Goal: Transaction & Acquisition: Purchase product/service

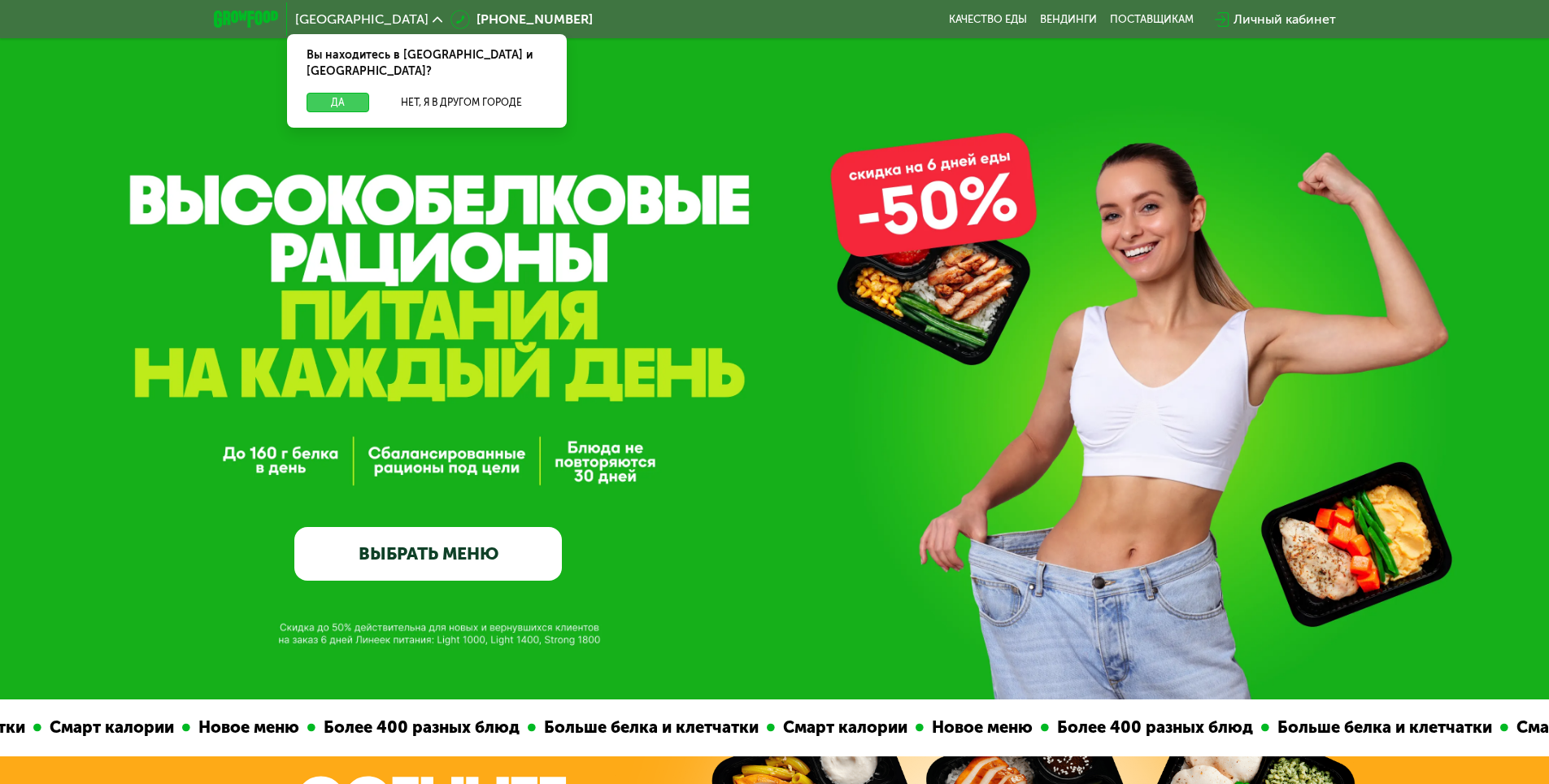
click at [347, 92] on button "Да" at bounding box center [338, 102] width 62 height 20
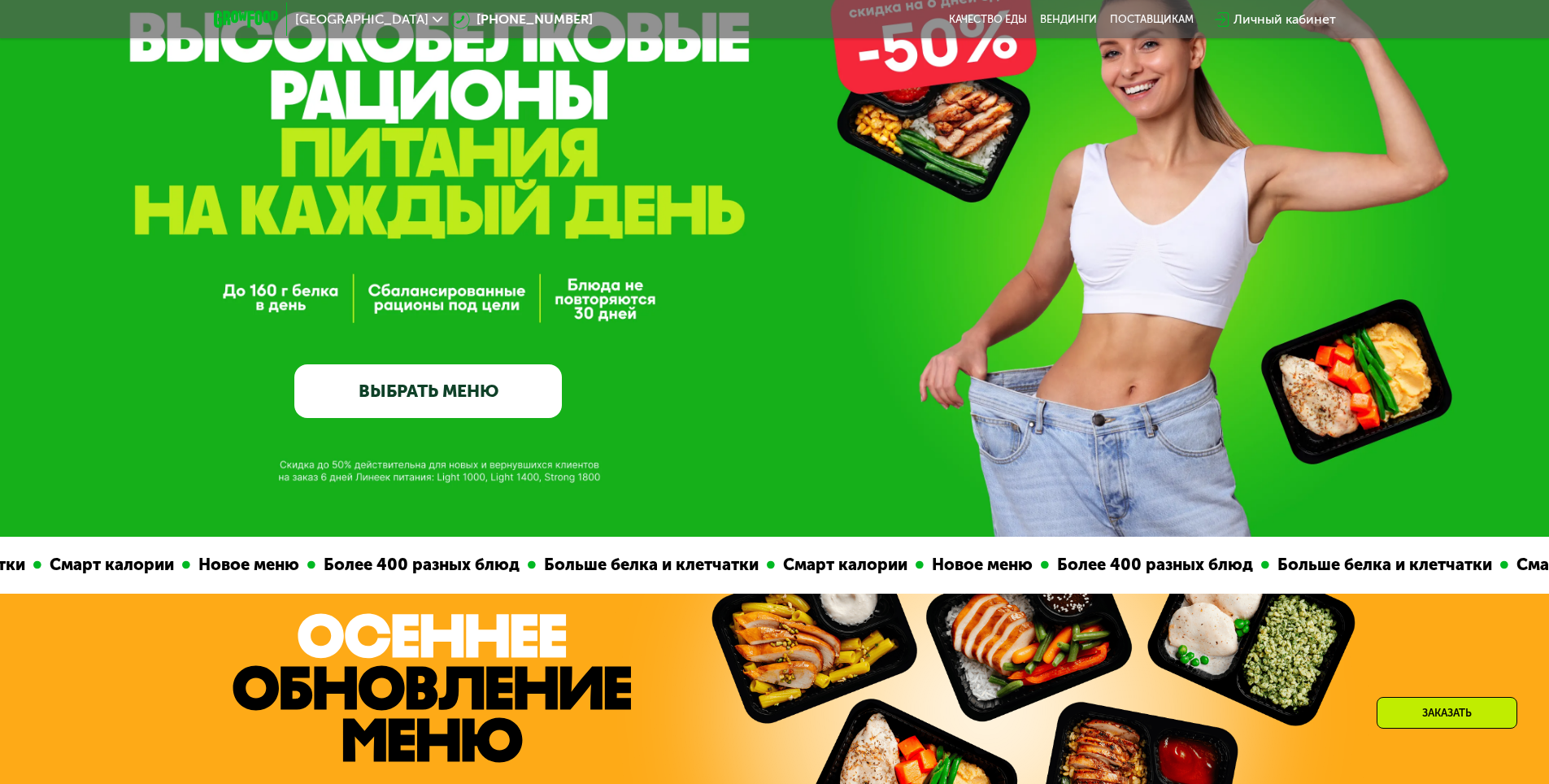
click at [490, 395] on link "ВЫБРАТЬ МЕНЮ" at bounding box center [428, 392] width 268 height 54
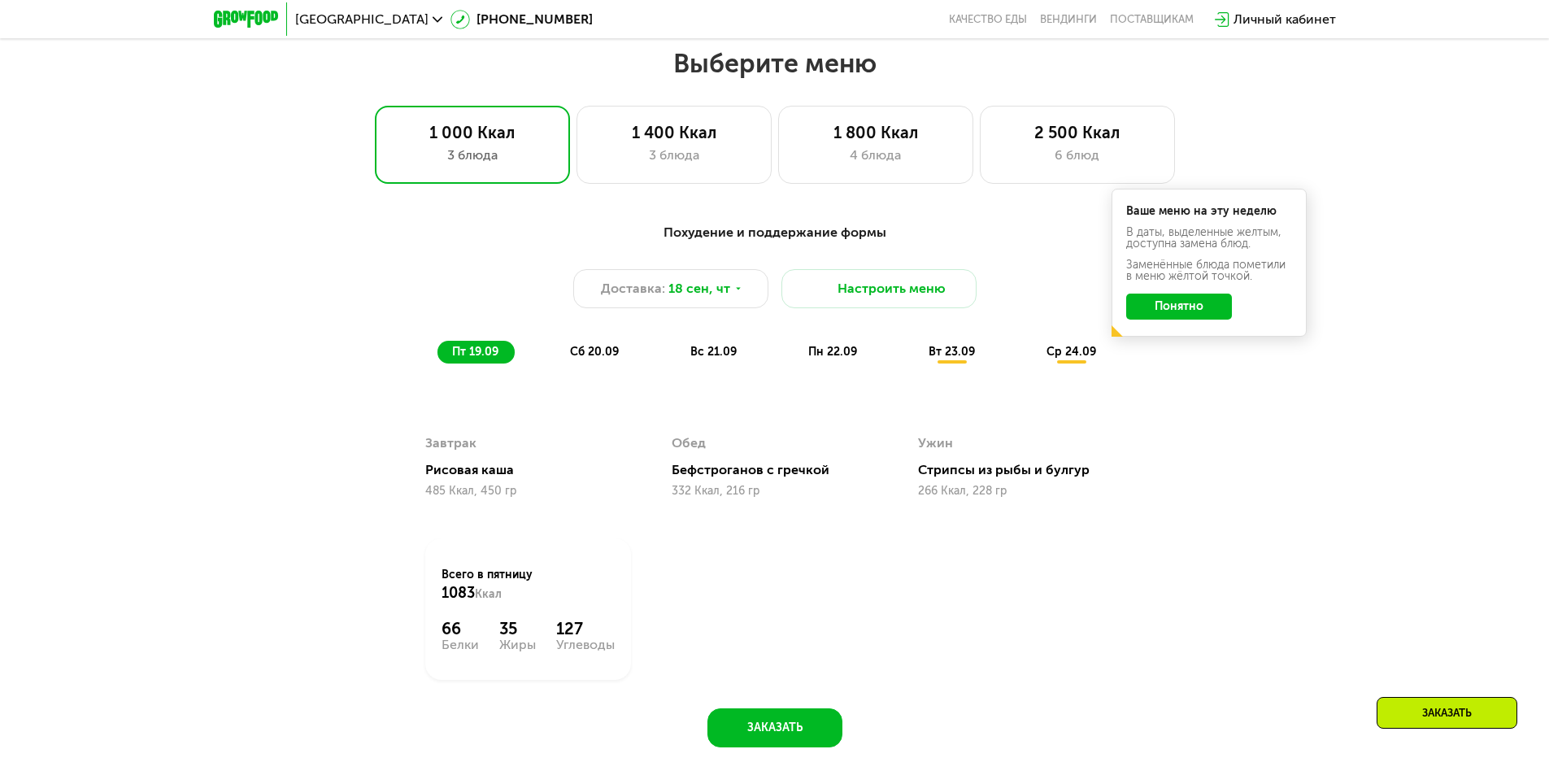
scroll to position [1267, 0]
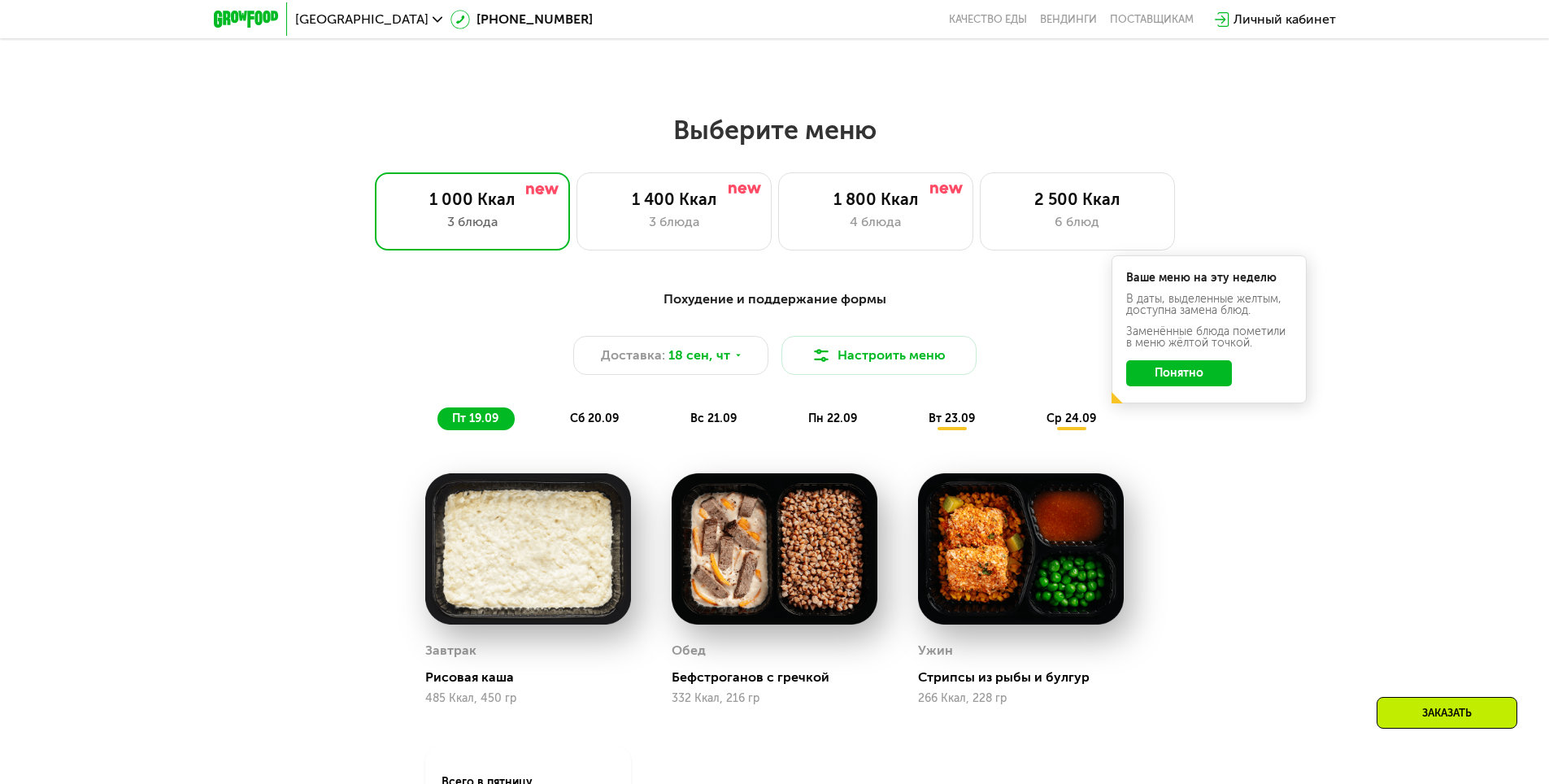
click at [1162, 379] on button "Понятно" at bounding box center [1179, 373] width 105 height 26
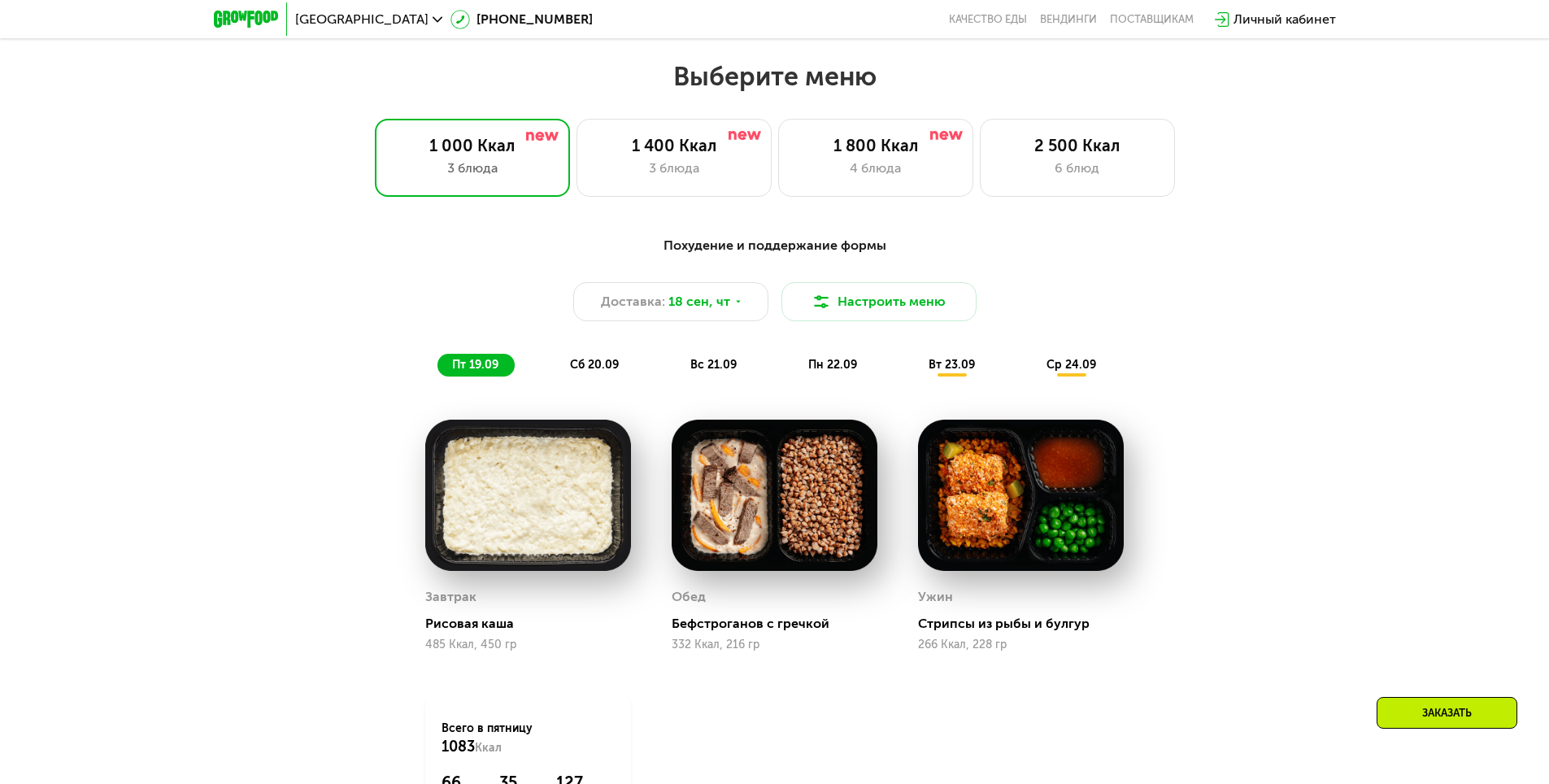
scroll to position [1348, 0]
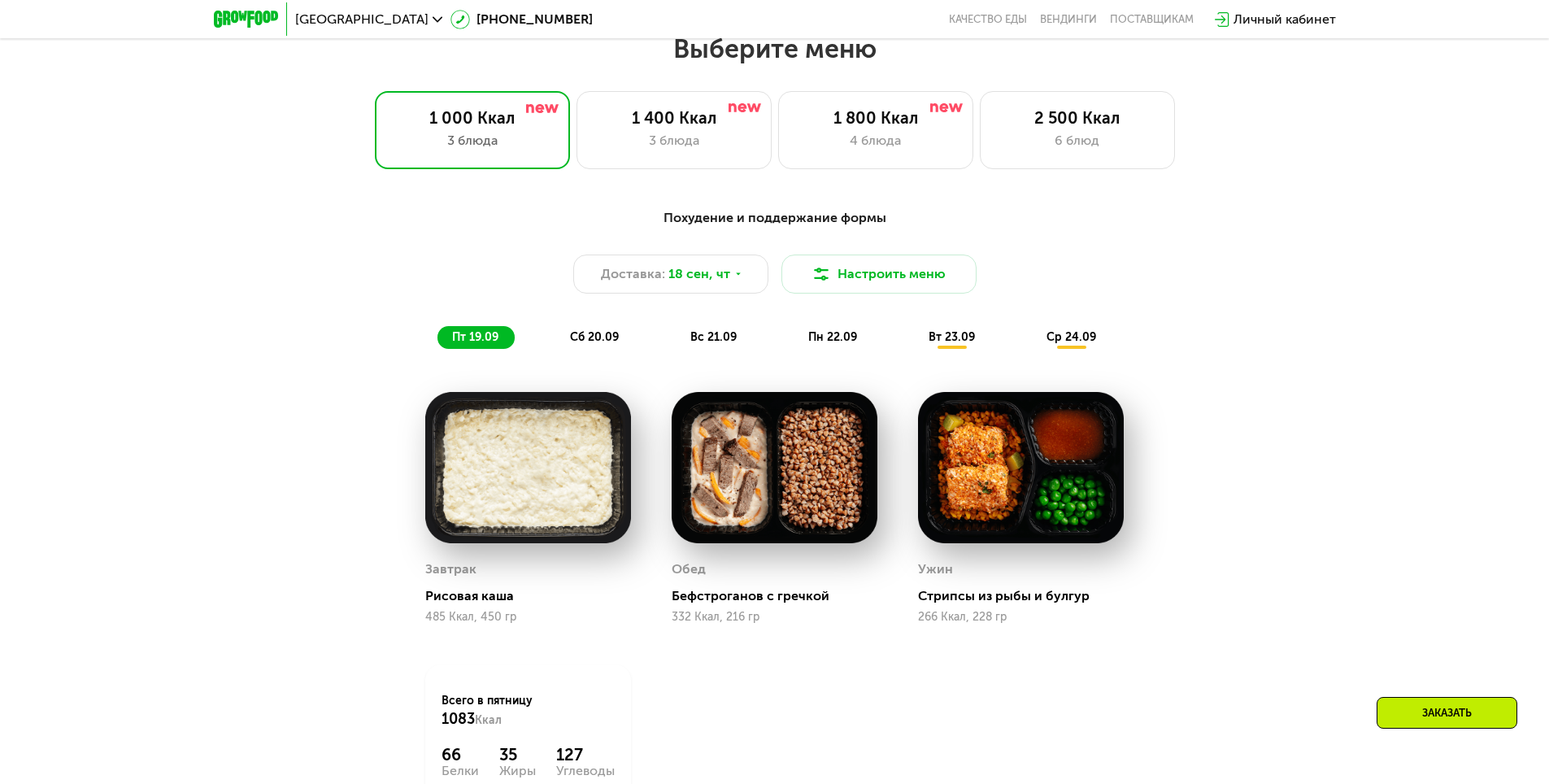
click at [612, 344] on span "сб 20.09" at bounding box center [594, 337] width 48 height 14
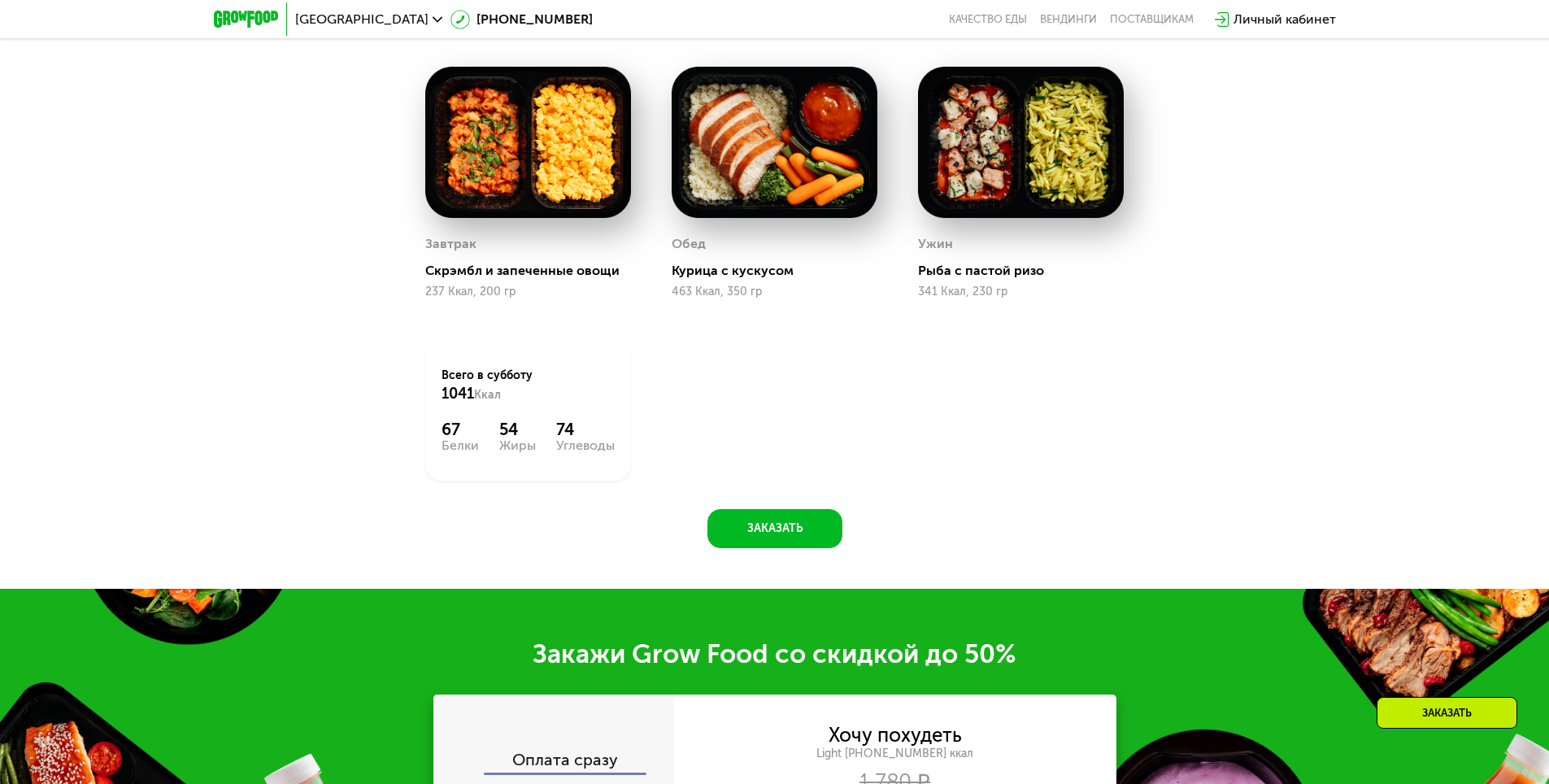
scroll to position [1591, 0]
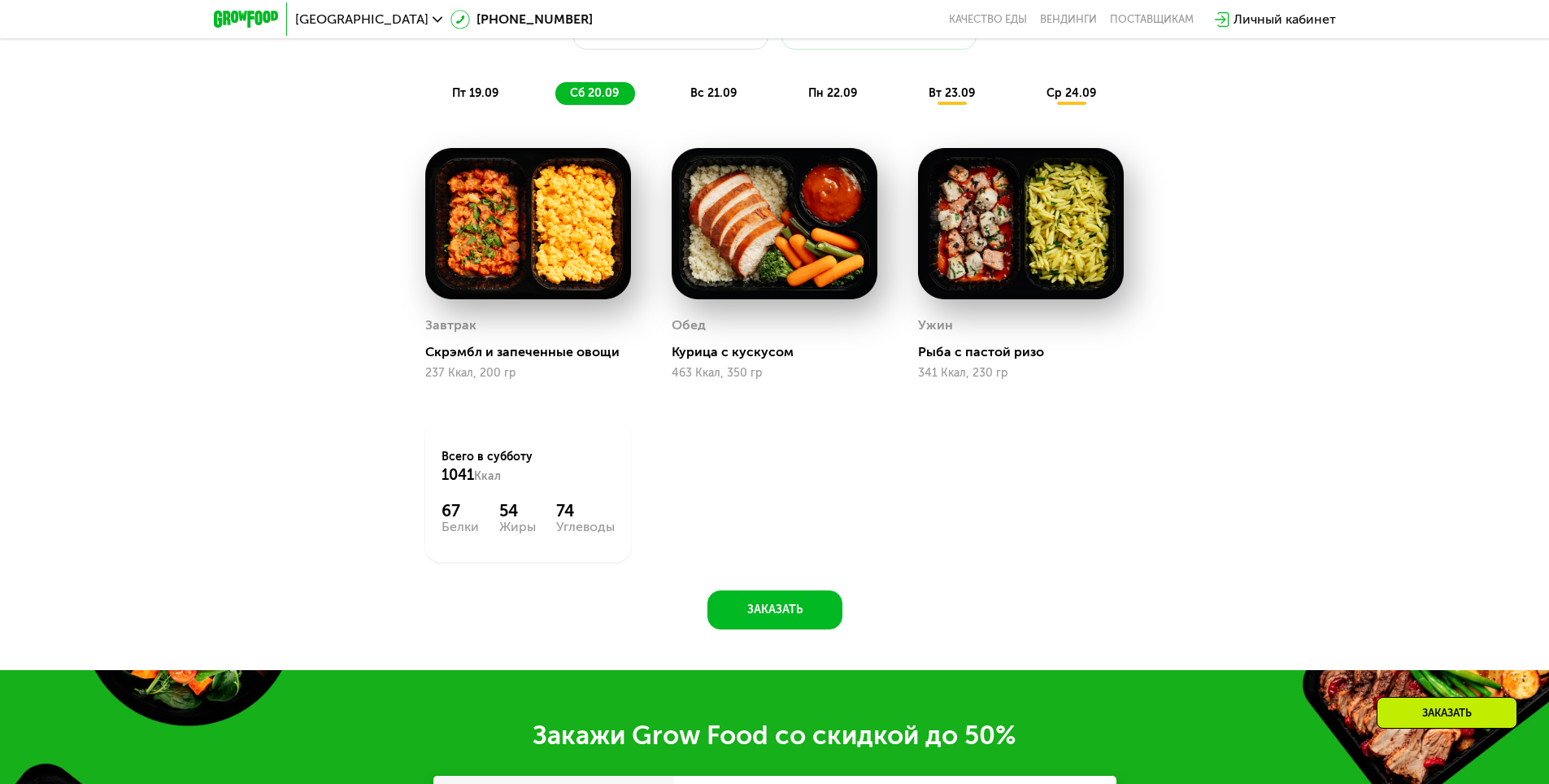
click at [698, 100] on span "вс 21.09" at bounding box center [713, 92] width 47 height 14
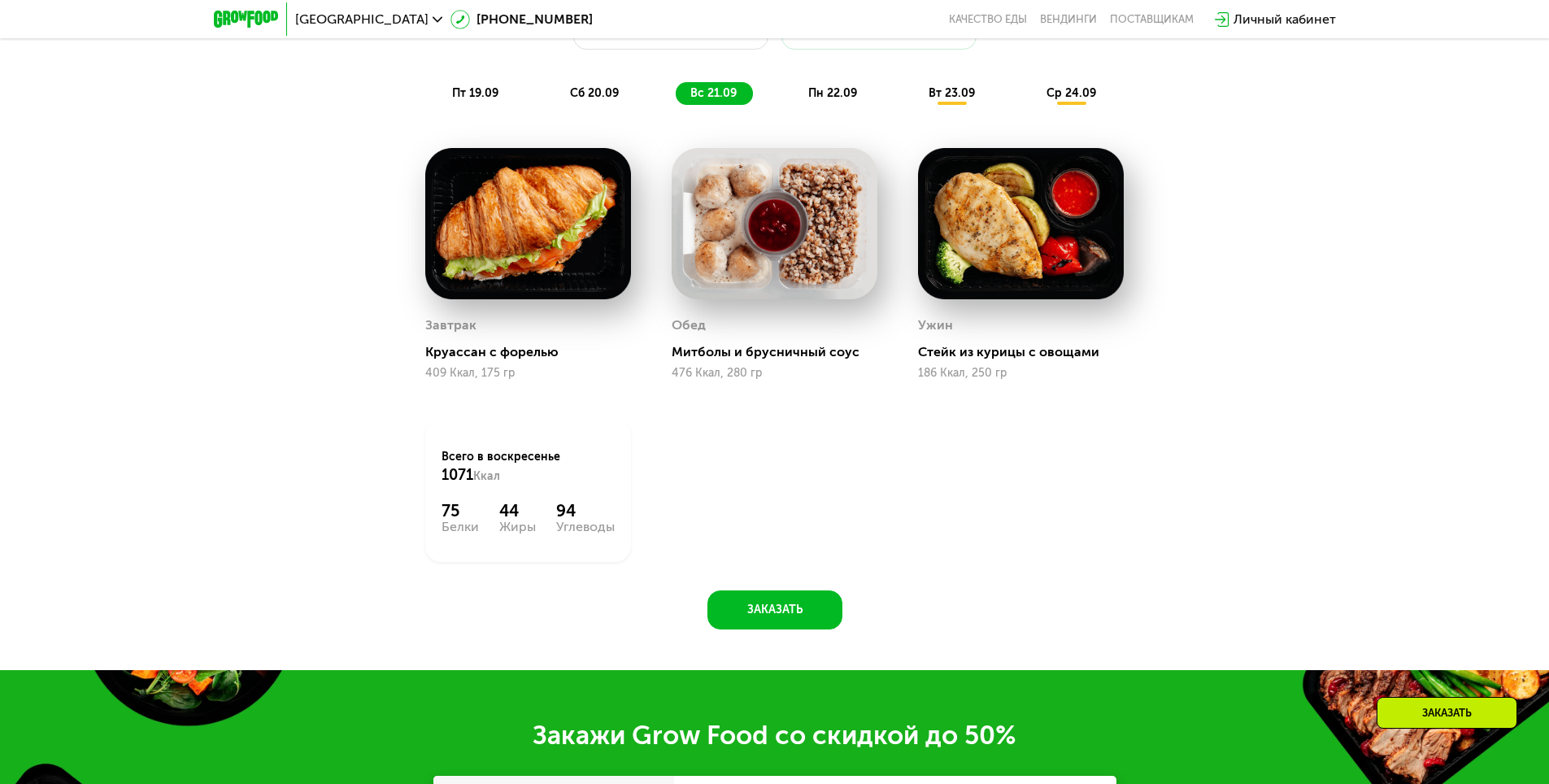
click at [824, 100] on span "пн 22.09" at bounding box center [833, 92] width 48 height 14
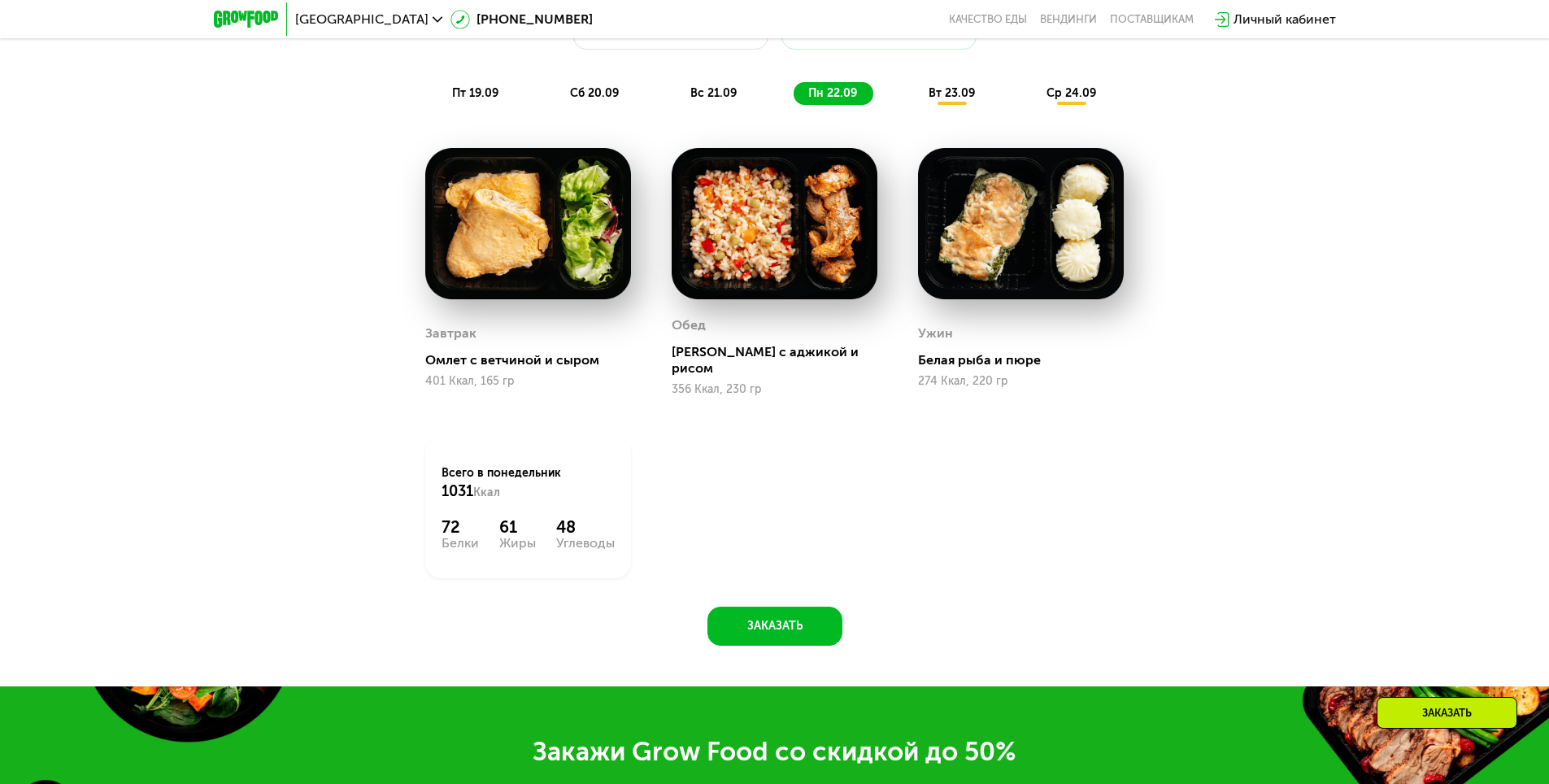
click at [939, 100] on span "вт 23.09" at bounding box center [952, 92] width 47 height 14
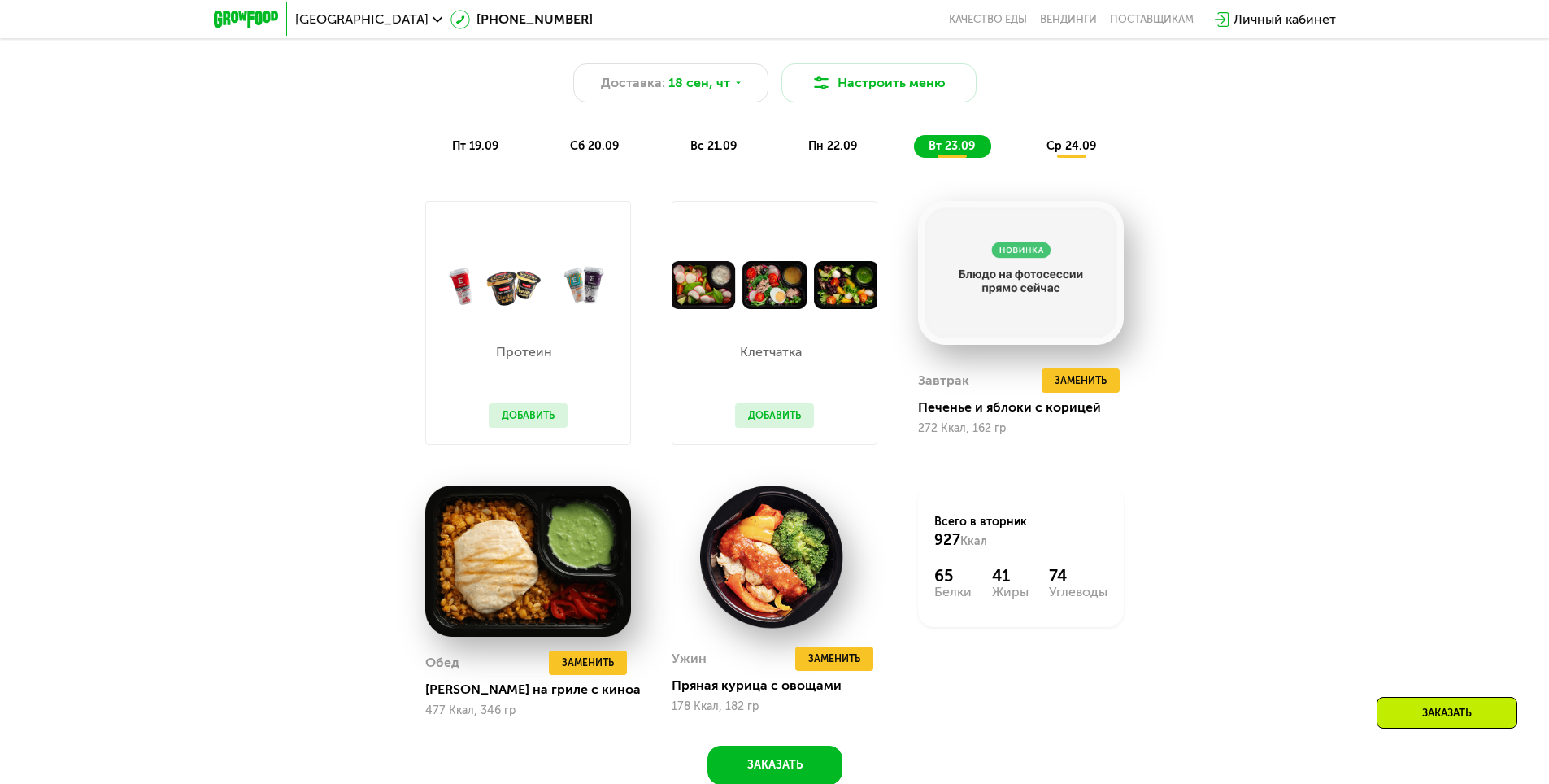
scroll to position [1510, 0]
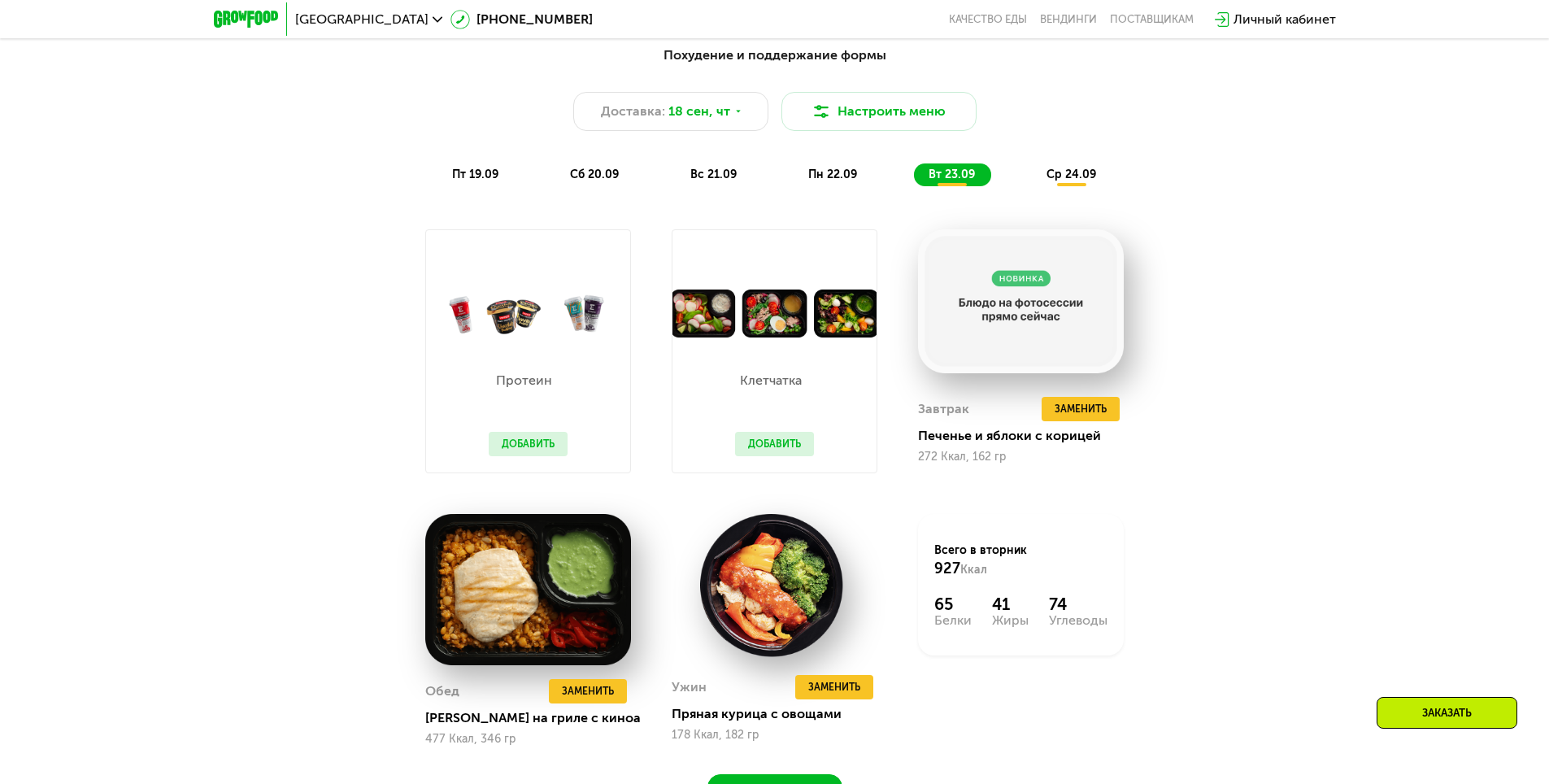
drag, startPoint x: 1086, startPoint y: 179, endPoint x: 1078, endPoint y: 181, distance: 8.2
click at [1084, 181] on span "ср 24.09" at bounding box center [1071, 174] width 49 height 14
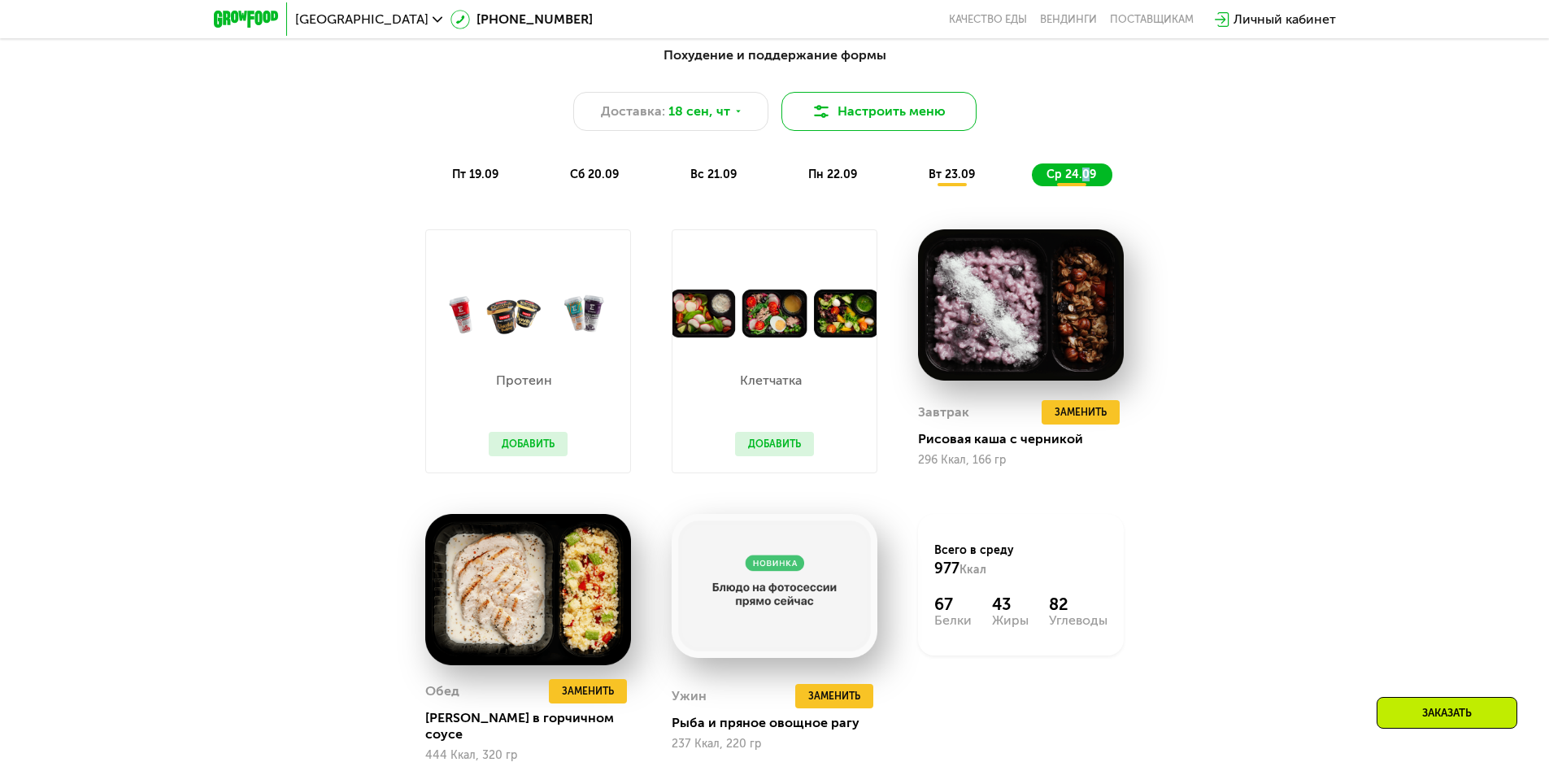
click at [851, 107] on button "Настроить меню" at bounding box center [878, 112] width 195 height 39
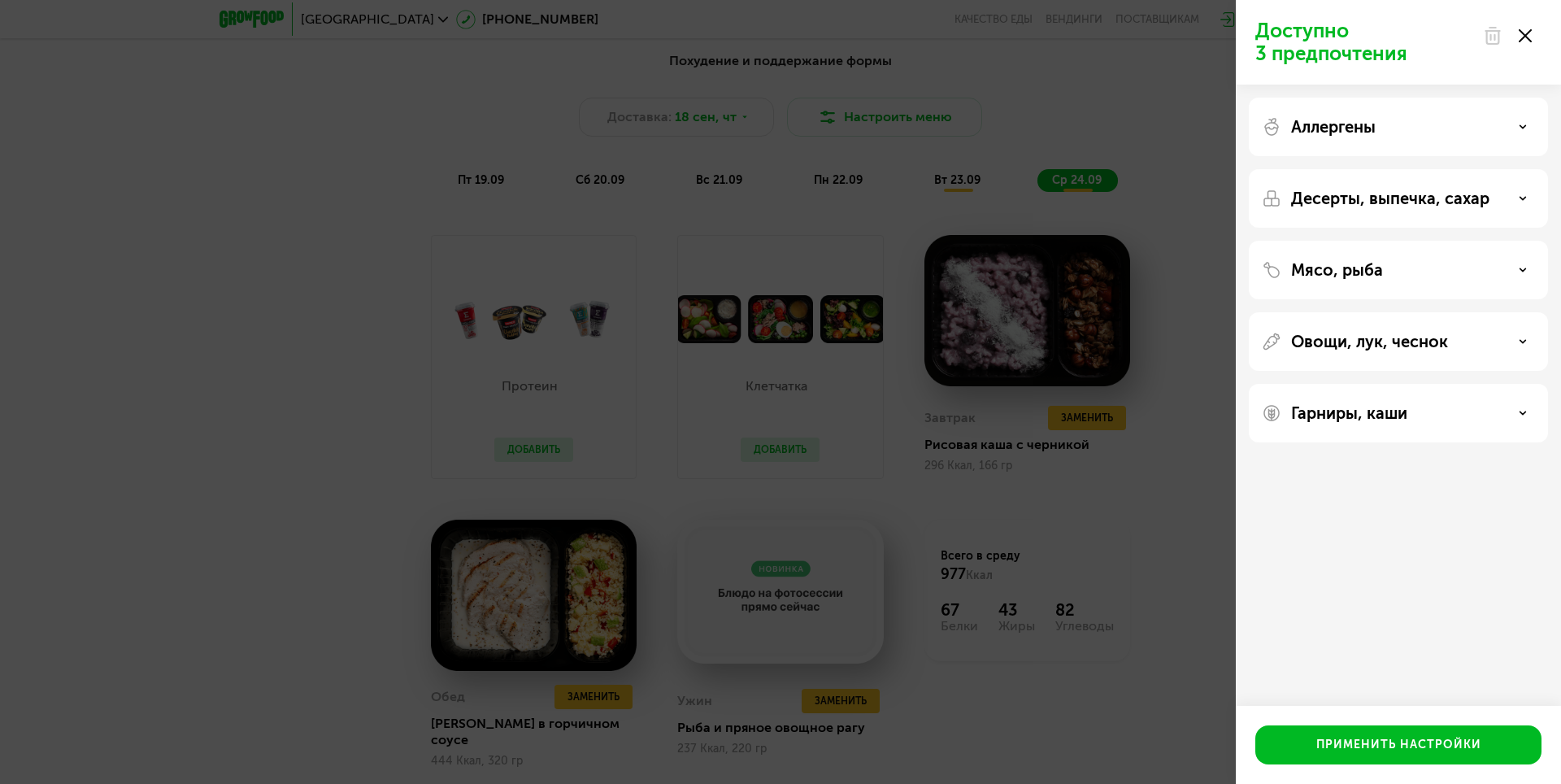
click at [231, 253] on div "Доступно 3 предпочтения Аллергены Десерты, выпечка, сахар Мясо, рыба Овощи, лук…" at bounding box center [780, 392] width 1561 height 784
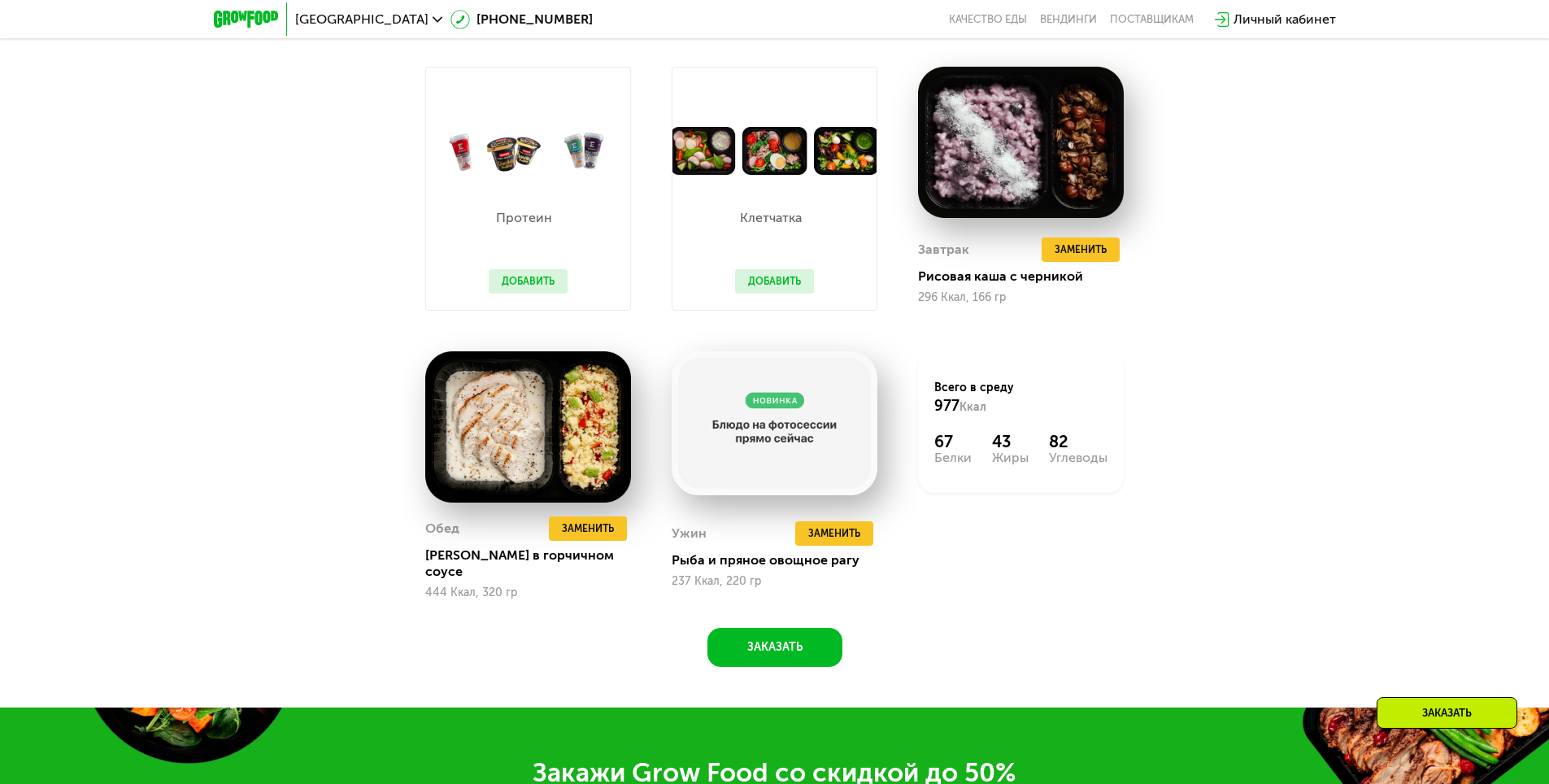
scroll to position [1348, 0]
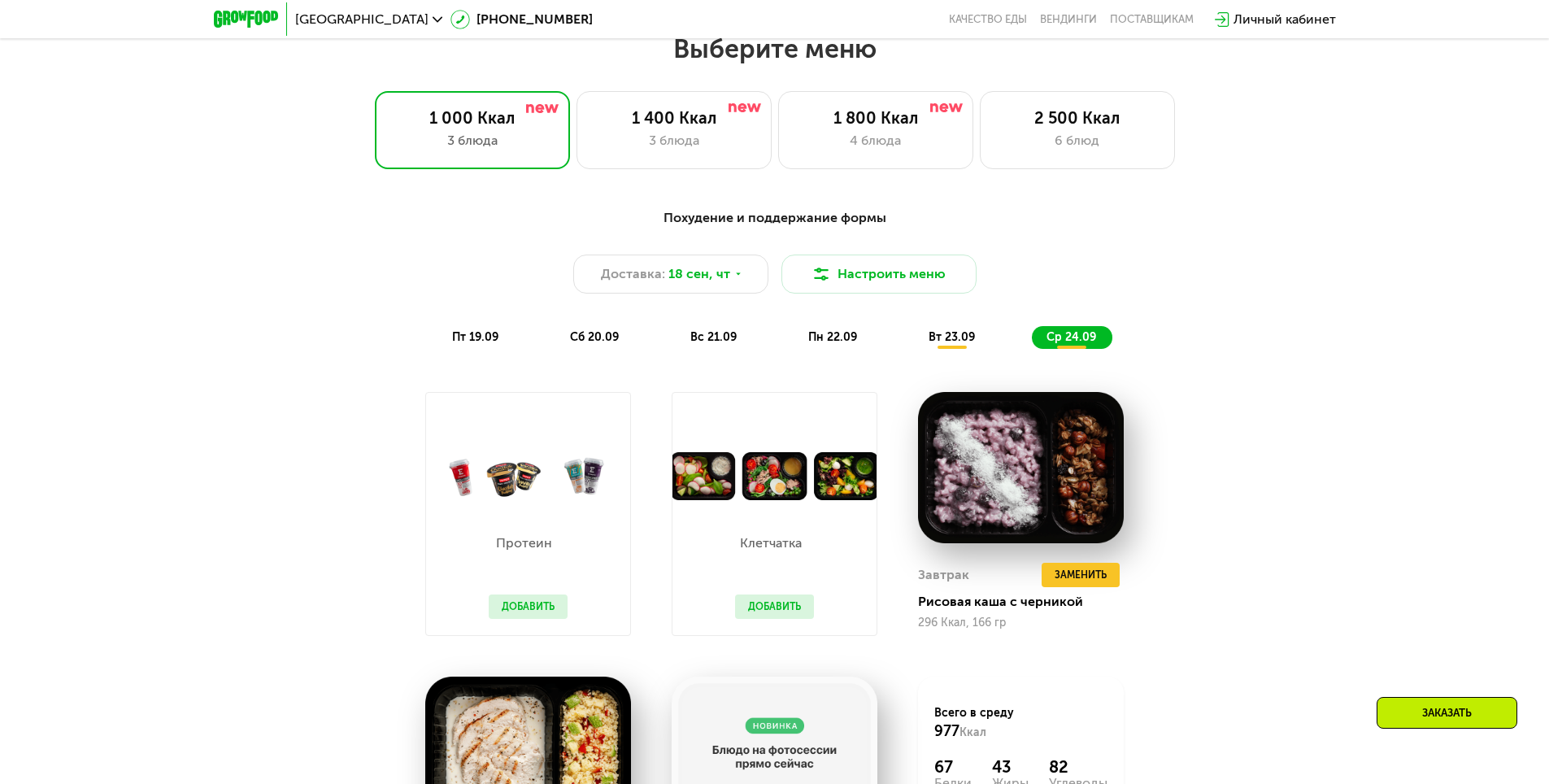
click at [464, 349] on div "пт 19.09" at bounding box center [476, 337] width 77 height 22
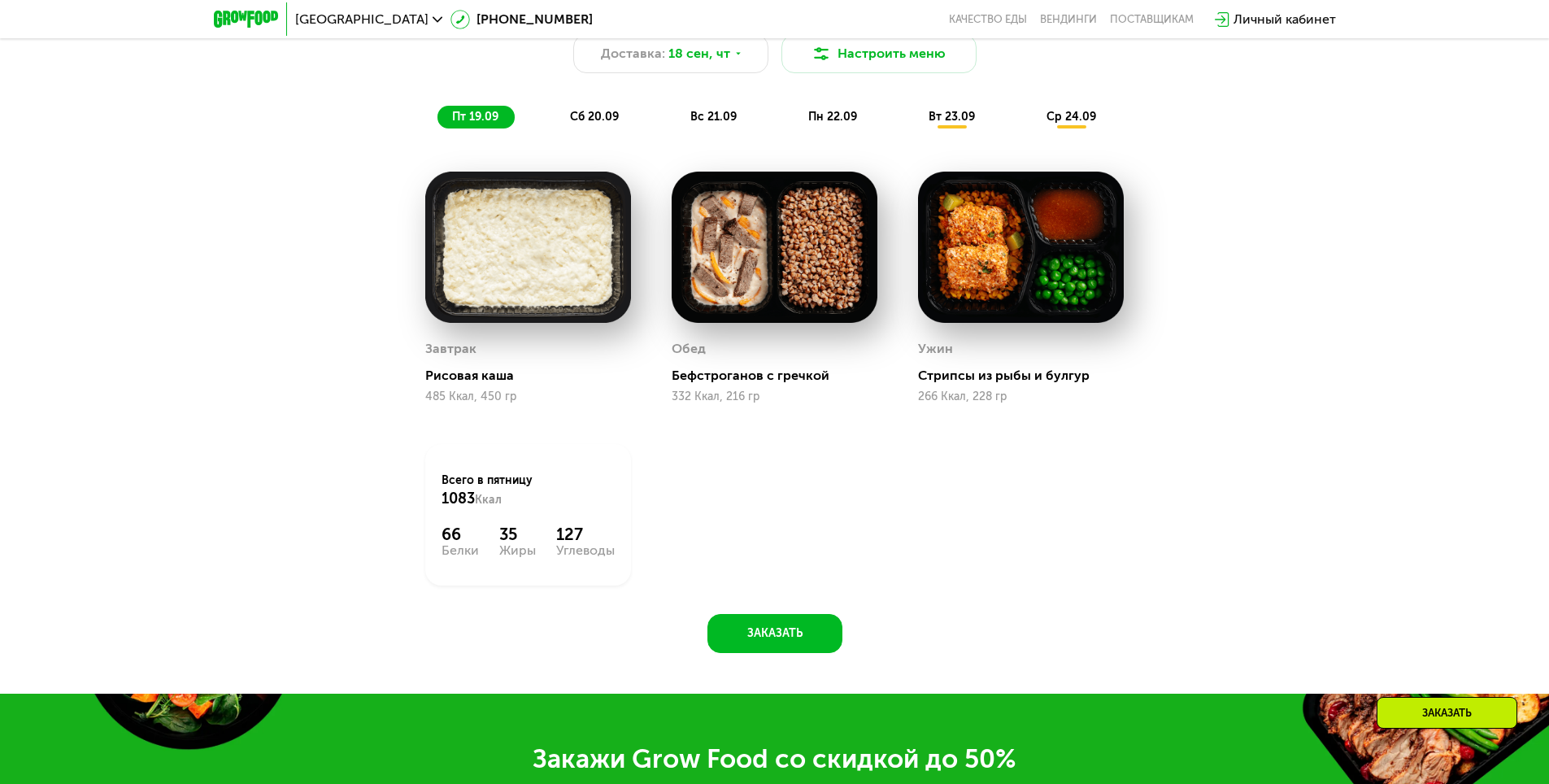
scroll to position [1591, 0]
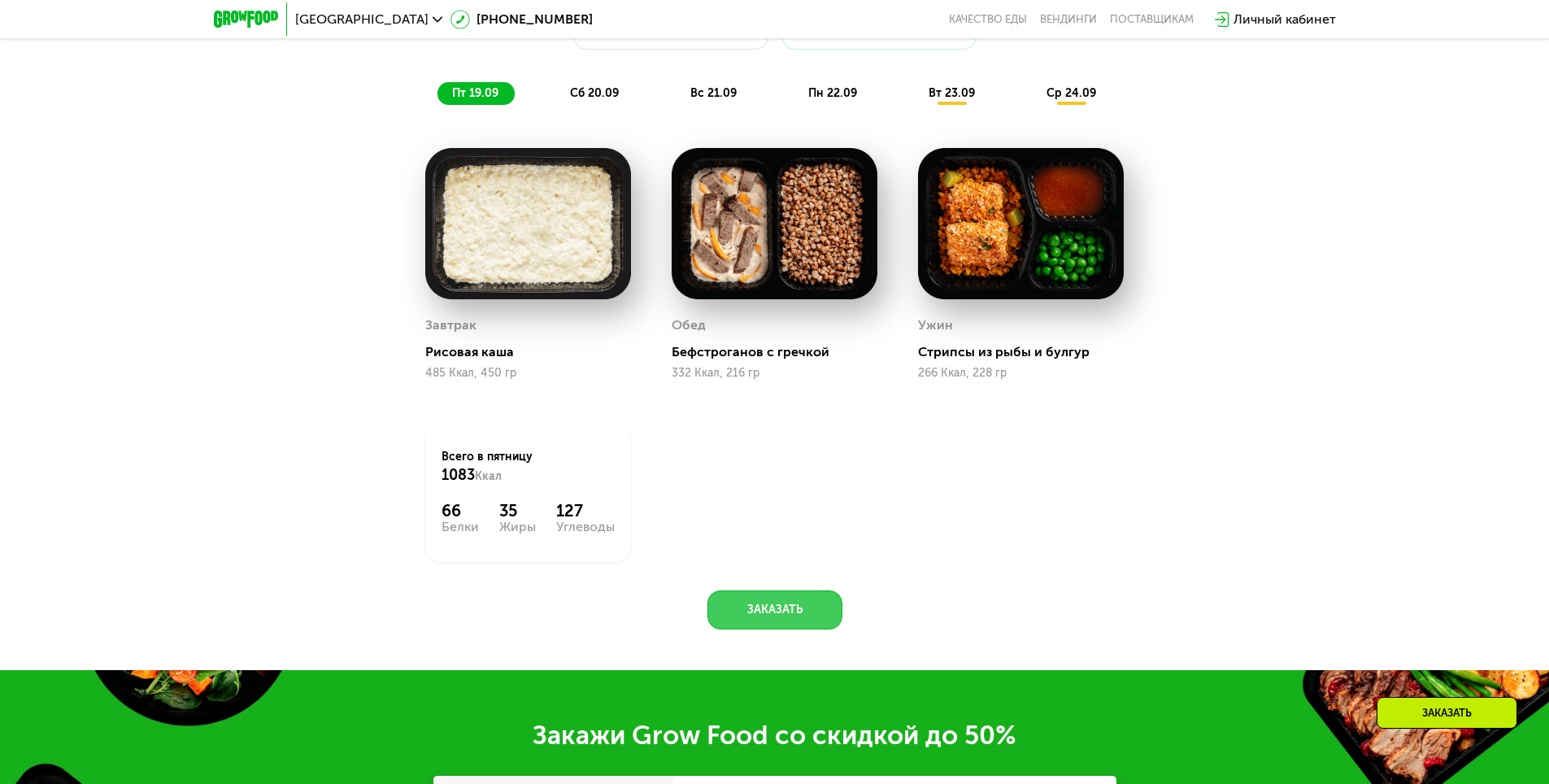
click at [782, 619] on button "Заказать" at bounding box center [775, 610] width 135 height 39
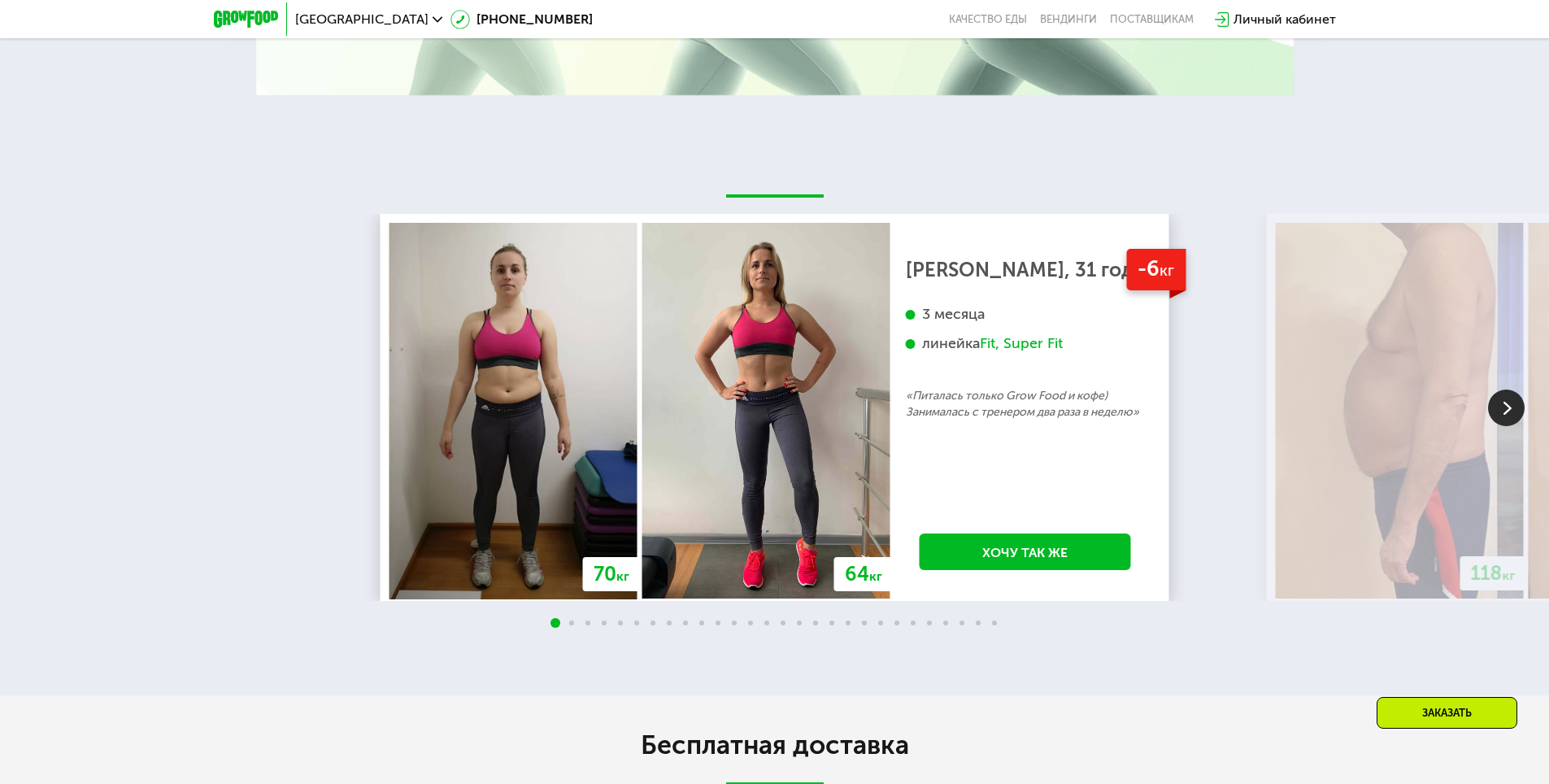
scroll to position [3487, 0]
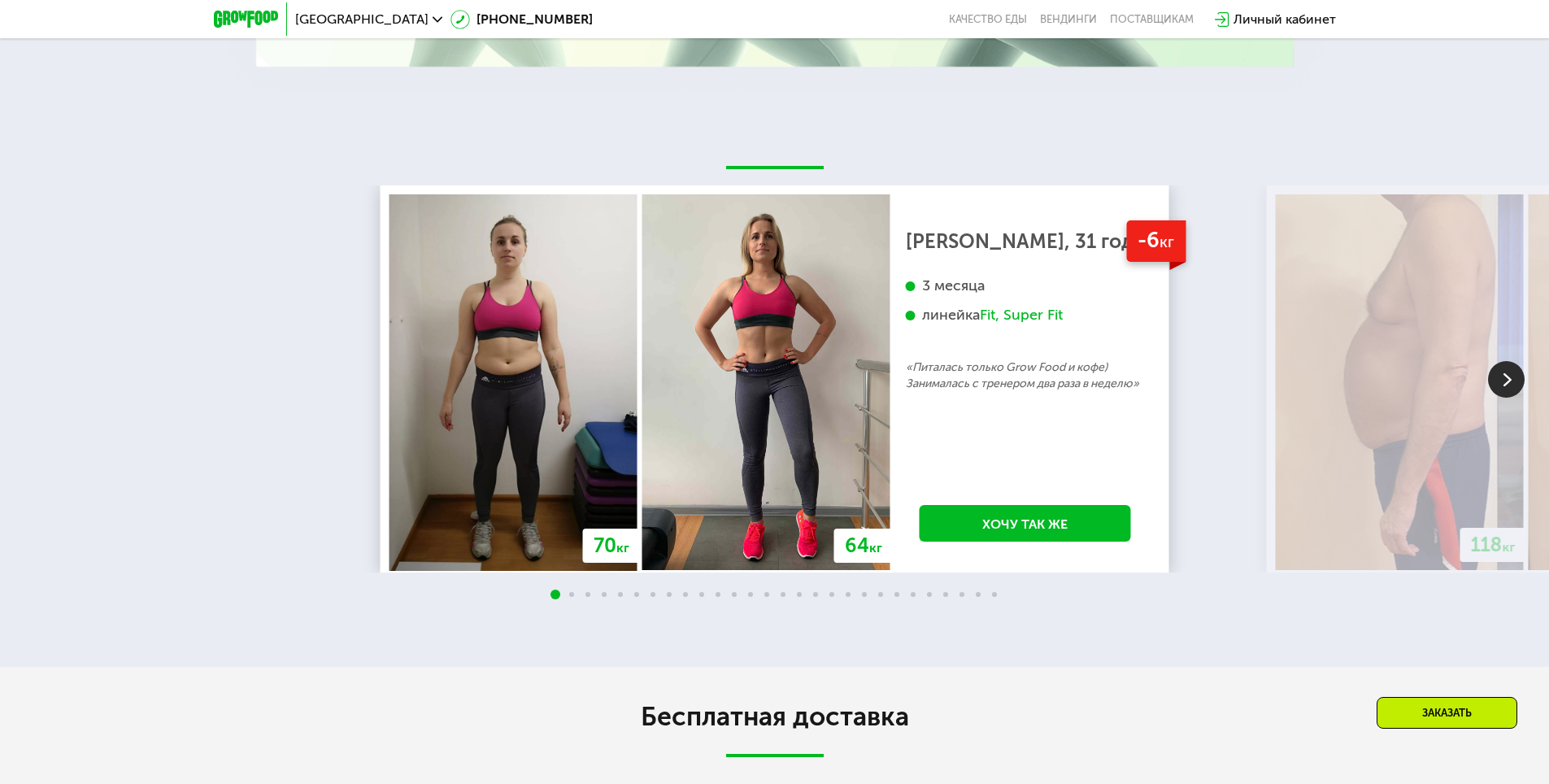
click at [1505, 384] on img at bounding box center [1506, 378] width 36 height 36
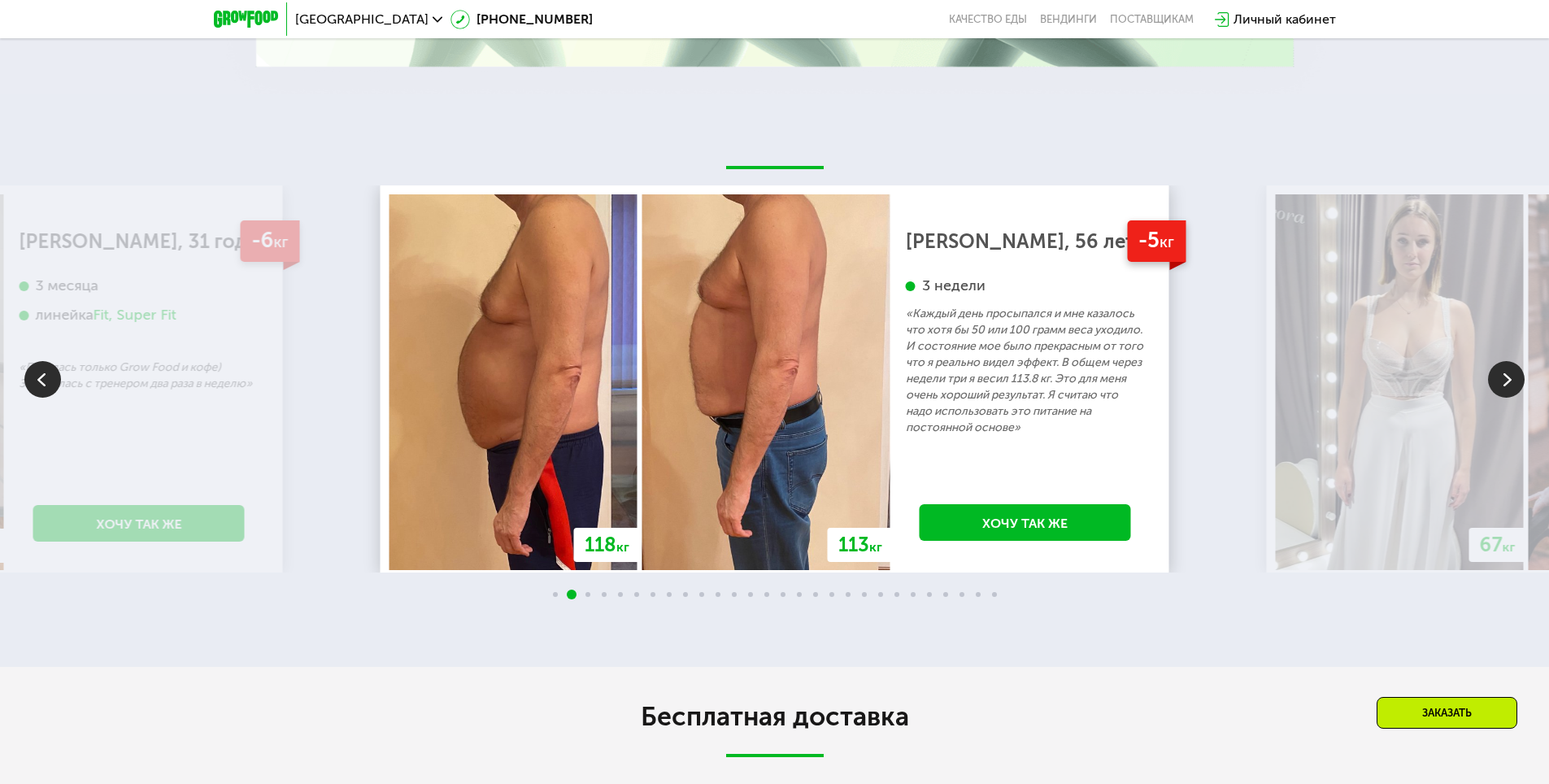
click at [1505, 387] on img at bounding box center [1506, 378] width 36 height 36
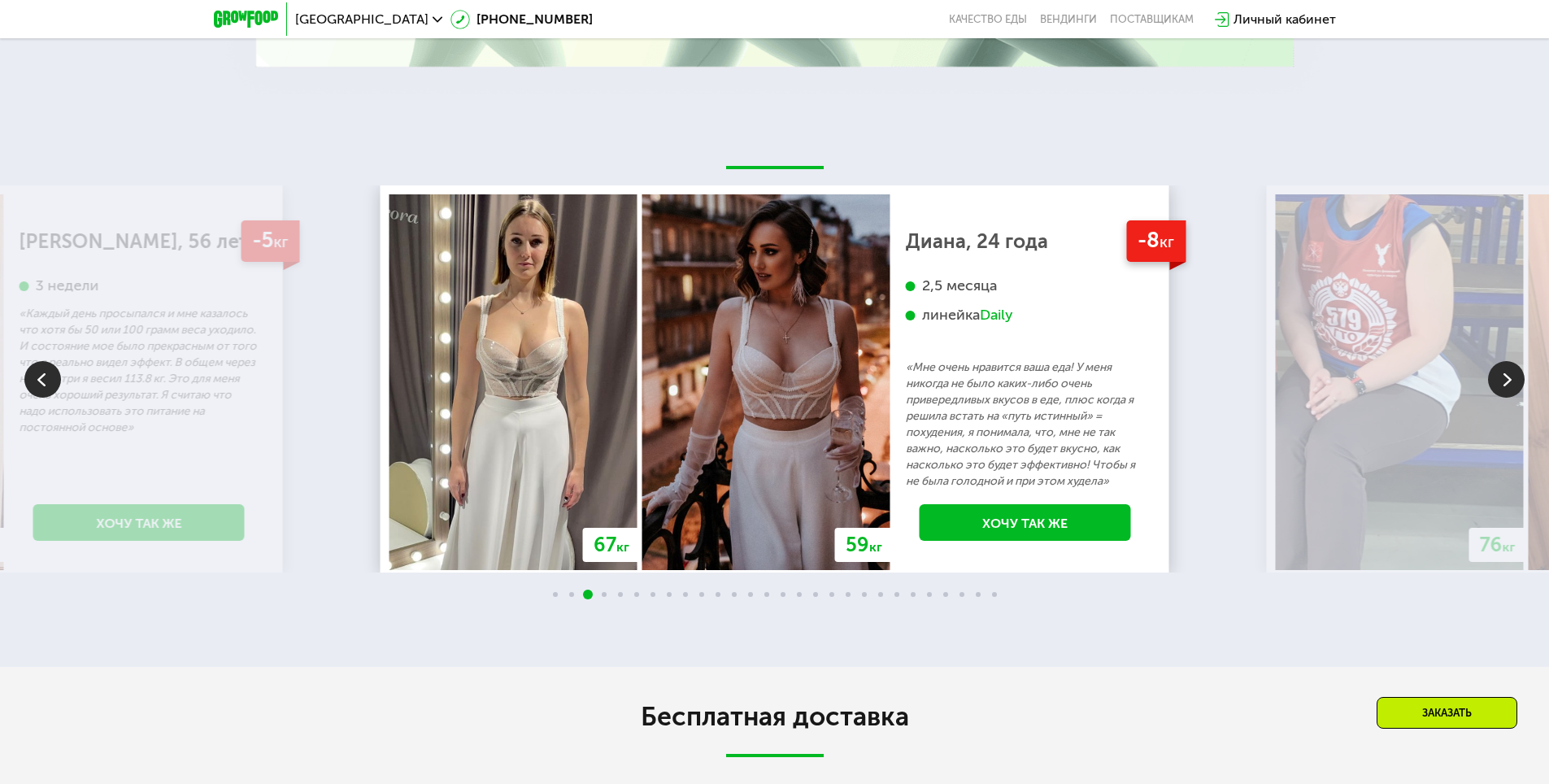
click at [1507, 383] on img at bounding box center [1506, 378] width 36 height 36
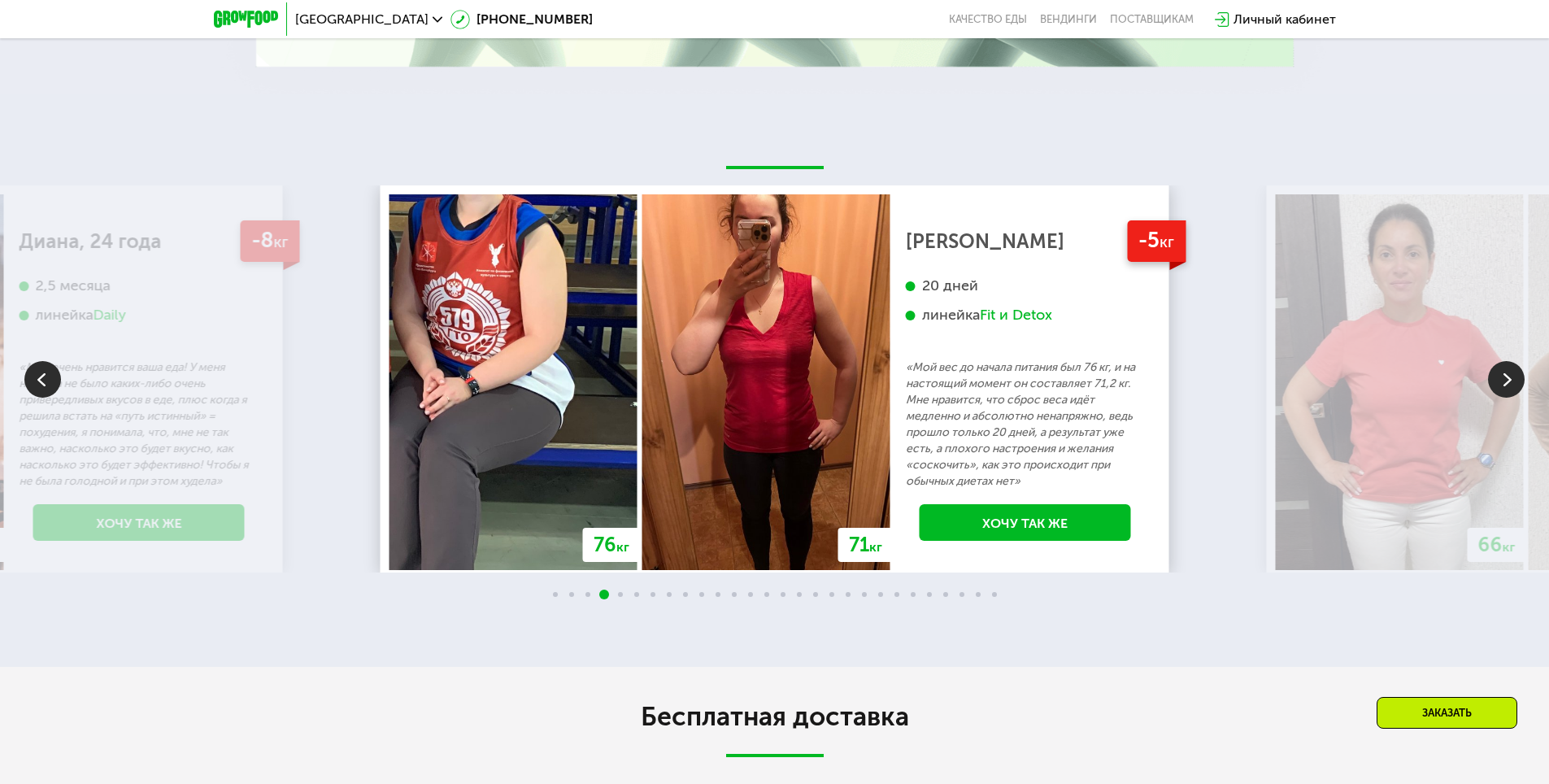
click at [1507, 383] on img at bounding box center [1506, 378] width 36 height 36
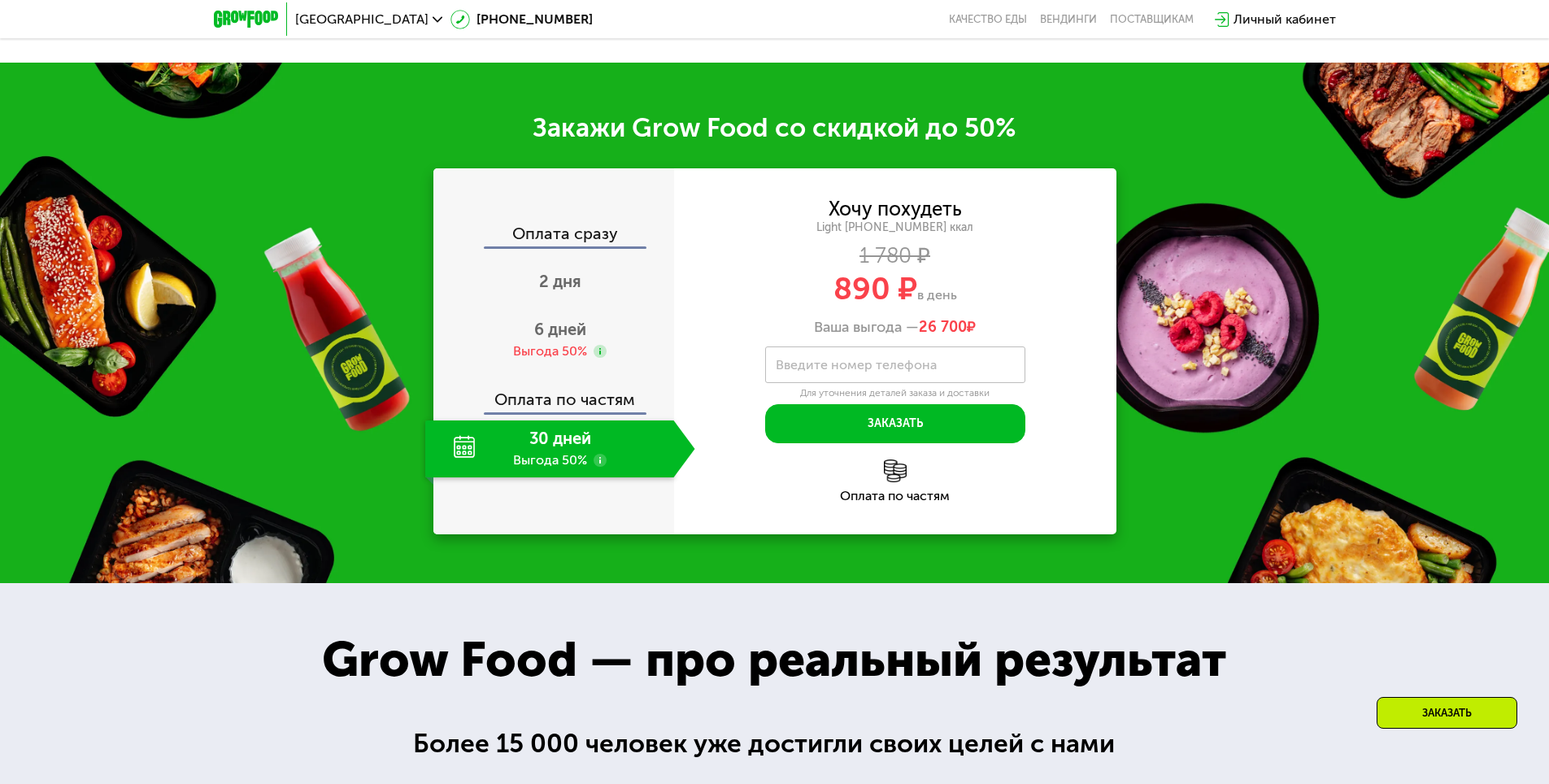
scroll to position [2186, 0]
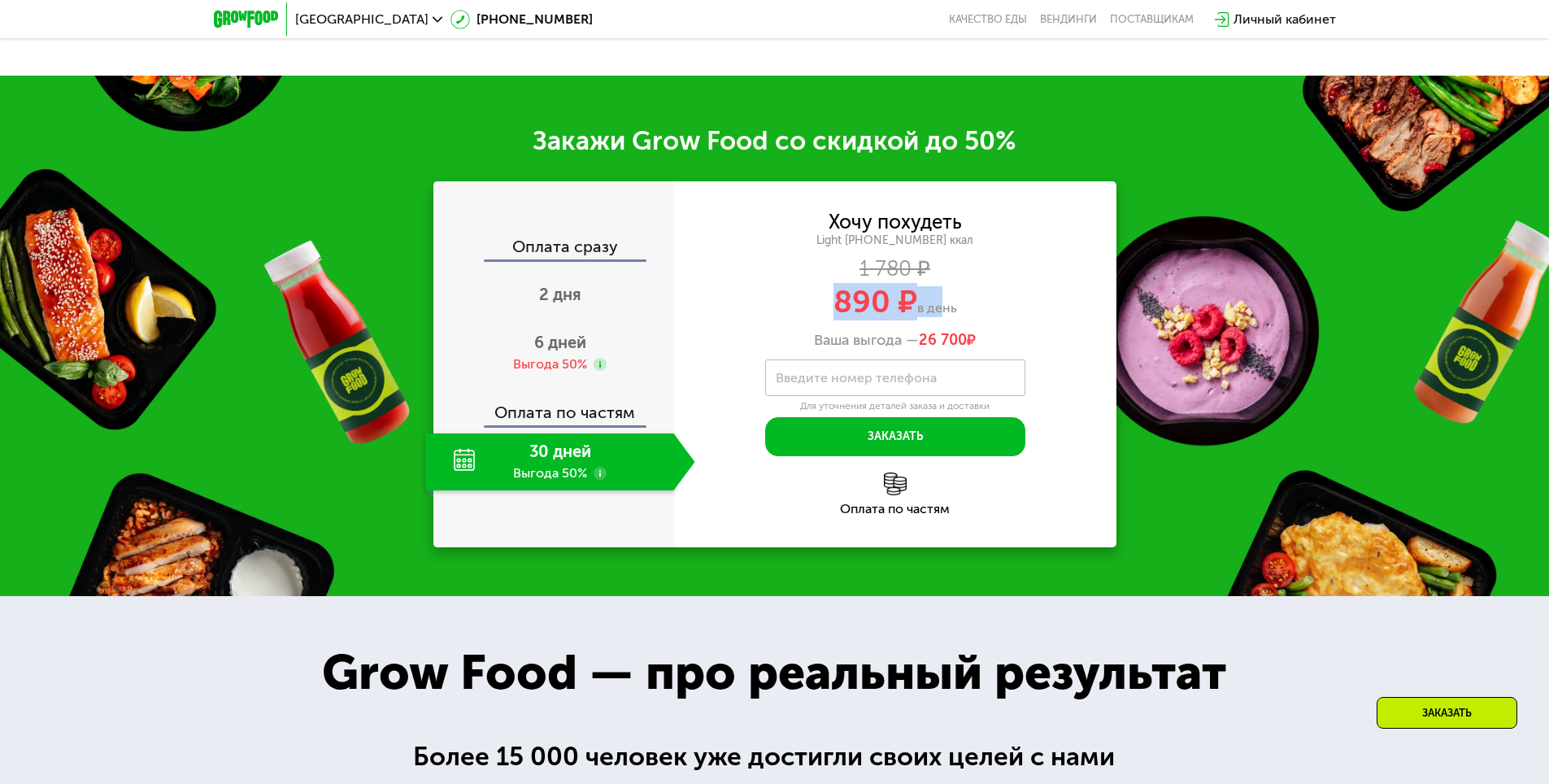
drag, startPoint x: 937, startPoint y: 316, endPoint x: 830, endPoint y: 296, distance: 108.9
click at [830, 296] on div "890 ₽ в день" at bounding box center [895, 301] width 442 height 31
click at [1014, 323] on div "Хочу похудеть Light [PHONE_NUMBER] ккал 1 780 ₽ 890 ₽ в день Ваша выгода — 26 7…" at bounding box center [895, 281] width 442 height 137
click at [539, 359] on div "6 дней Выгода 50%" at bounding box center [560, 352] width 270 height 57
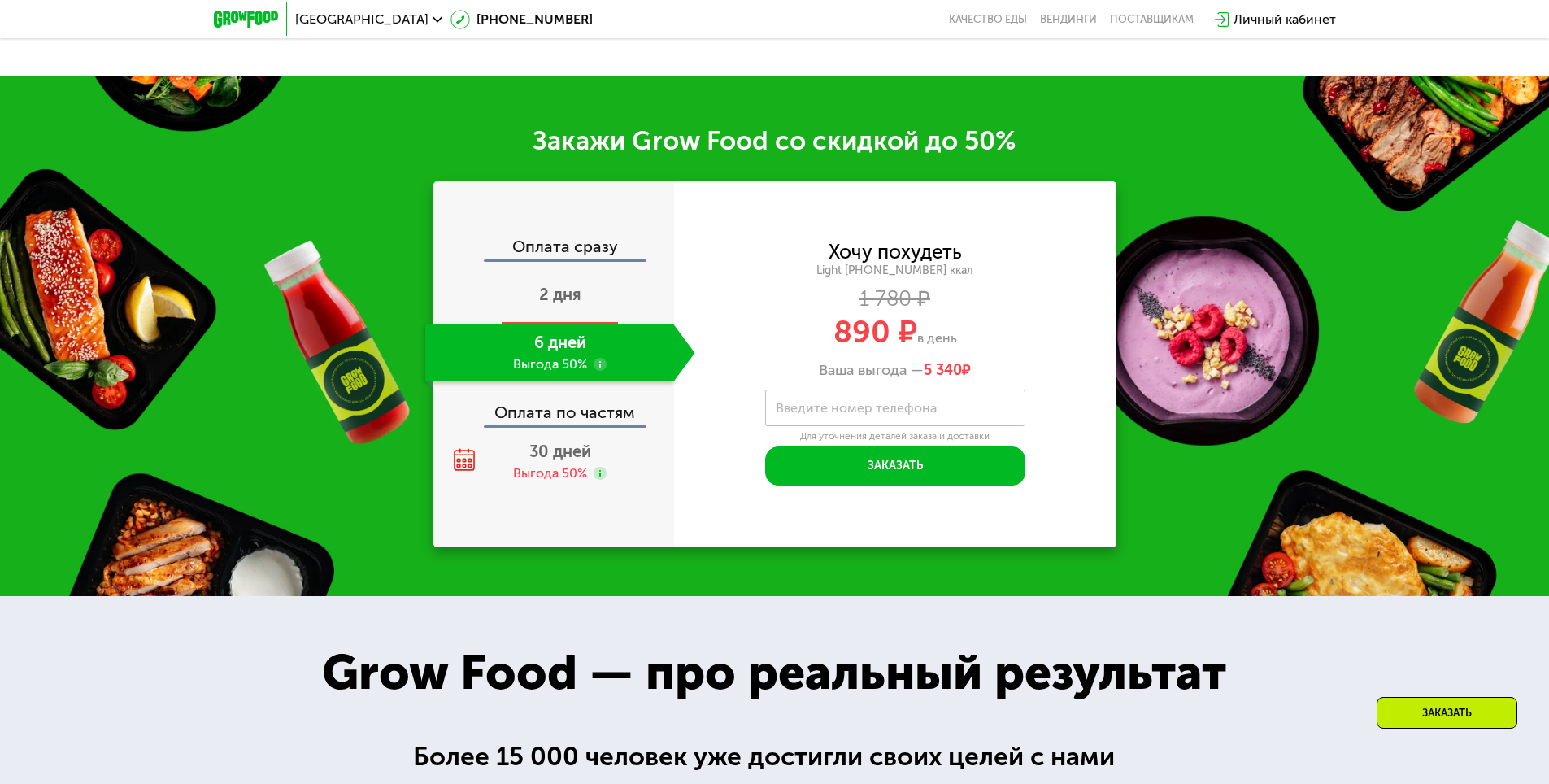
click at [563, 286] on div "2 дня" at bounding box center [560, 296] width 270 height 57
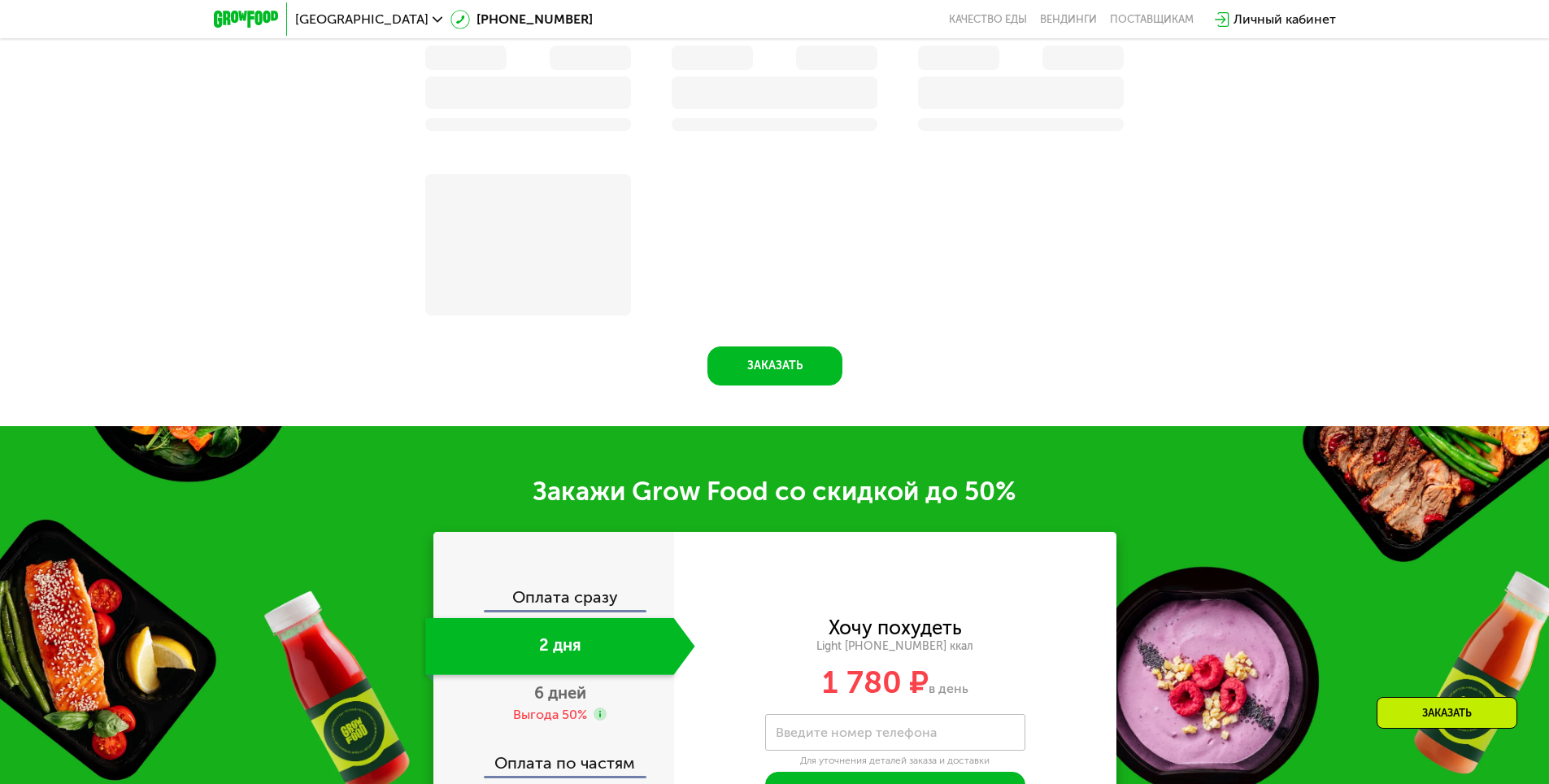
scroll to position [2537, 0]
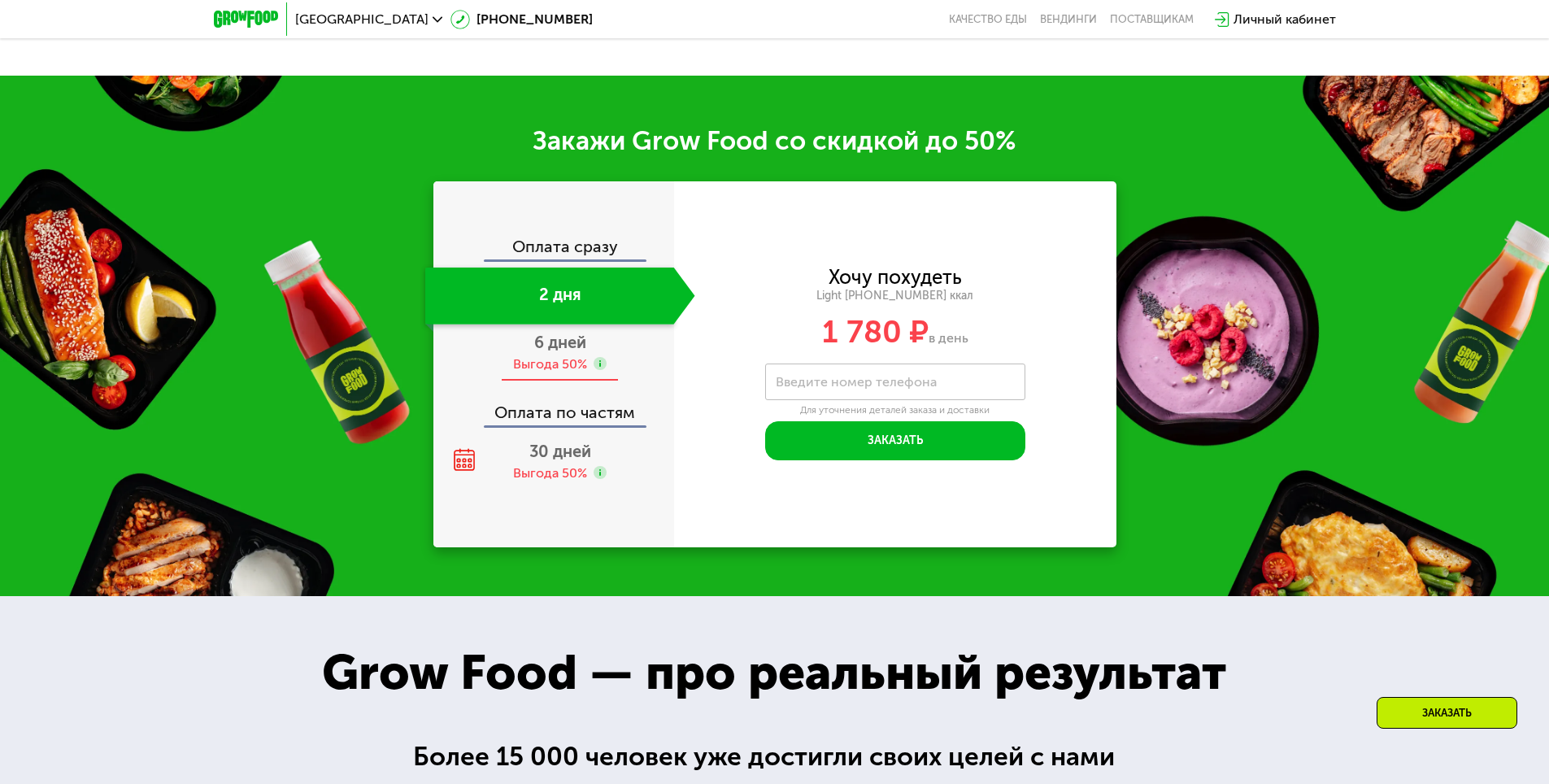
click at [566, 352] on span "6 дней" at bounding box center [560, 342] width 52 height 20
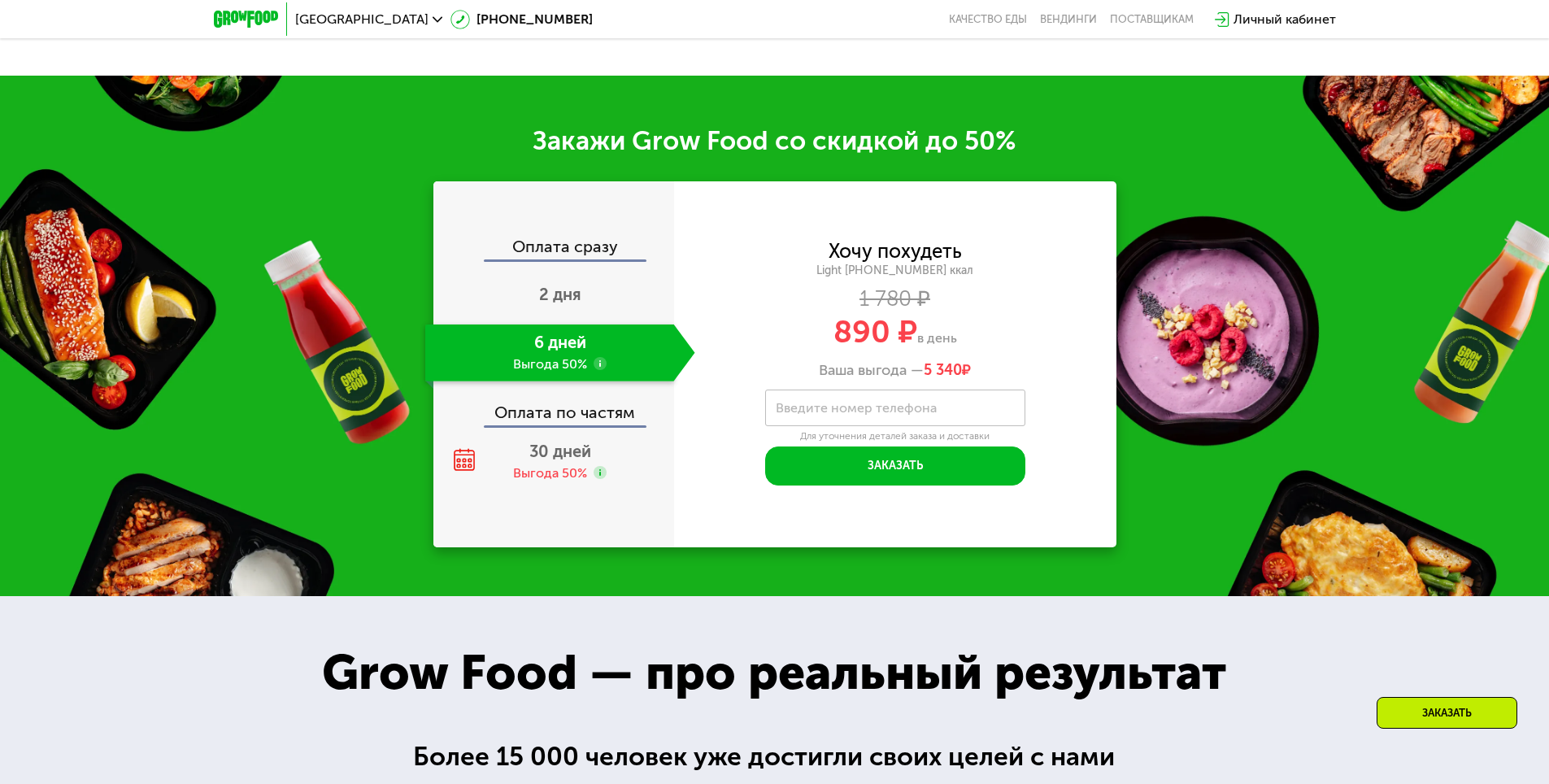
scroll to position [2186, 0]
click at [576, 420] on div "Оплата по частям" at bounding box center [555, 406] width 239 height 37
click at [575, 461] on span "30 дней" at bounding box center [560, 451] width 62 height 20
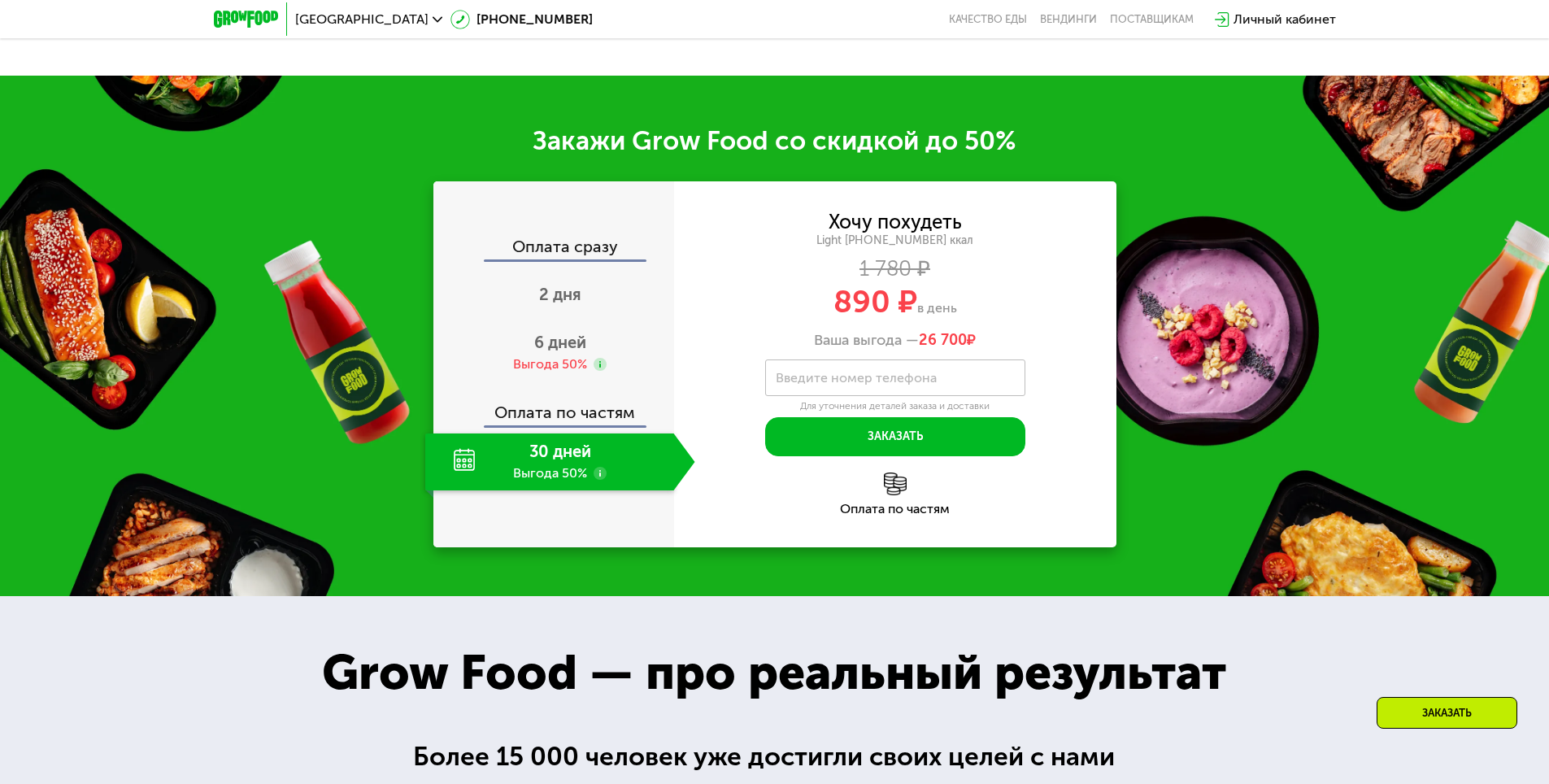
click at [588, 463] on div "30 дней Выгода 50%" at bounding box center [549, 461] width 249 height 57
click at [589, 462] on div "30 дней Выгода 50%" at bounding box center [549, 461] width 249 height 57
click at [592, 461] on div "30 дней Выгода 50%" at bounding box center [549, 461] width 249 height 57
click at [889, 447] on button "Заказать" at bounding box center [895, 436] width 260 height 39
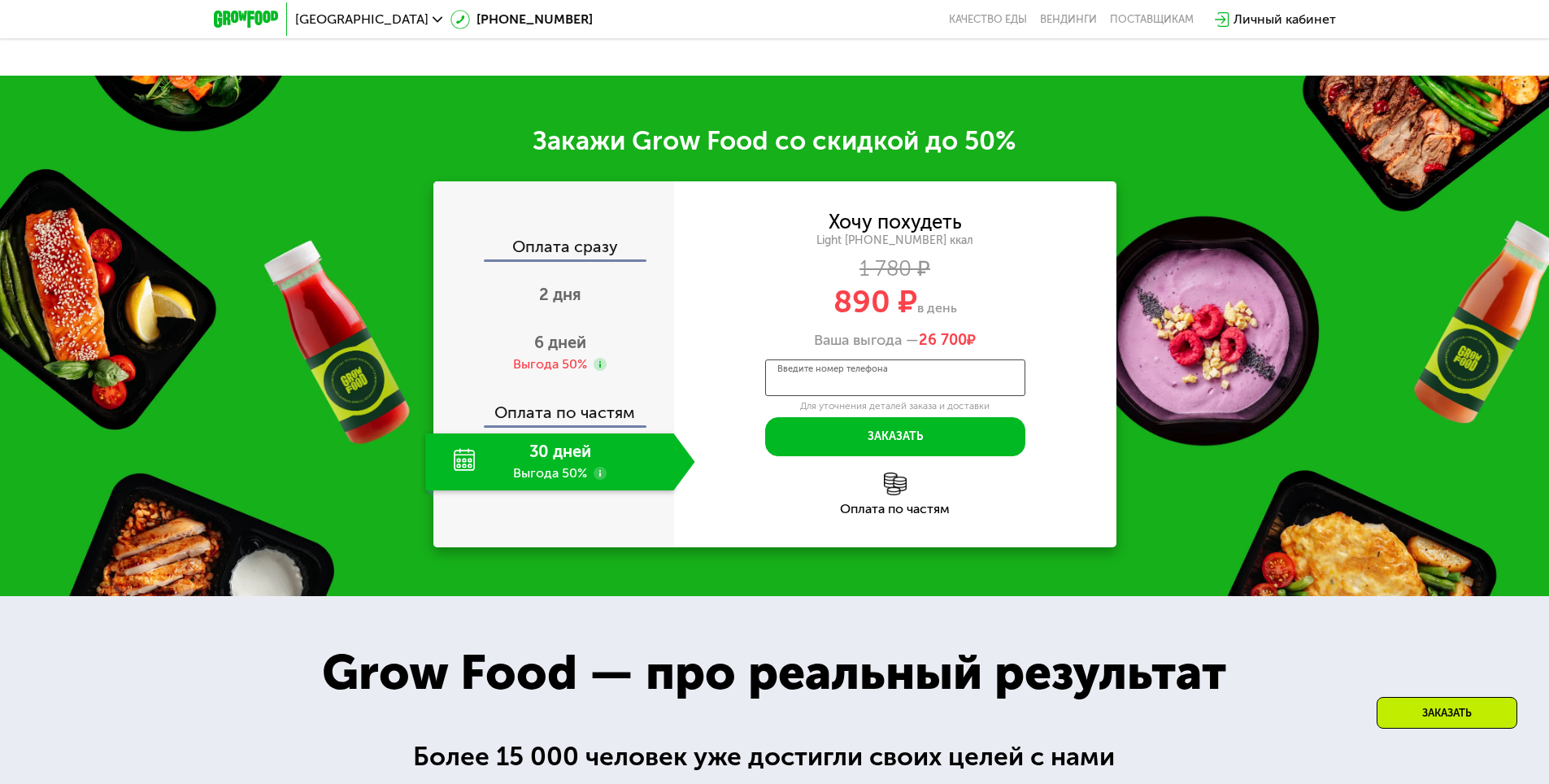
click at [868, 367] on input "Введите номер телефона" at bounding box center [895, 377] width 260 height 36
drag, startPoint x: 792, startPoint y: 485, endPoint x: 802, endPoint y: 463, distance: 24.2
click at [791, 483] on div "Оплата по частям" at bounding box center [895, 494] width 442 height 43
click at [893, 492] on img at bounding box center [895, 484] width 22 height 22
click at [892, 492] on img at bounding box center [895, 484] width 22 height 22
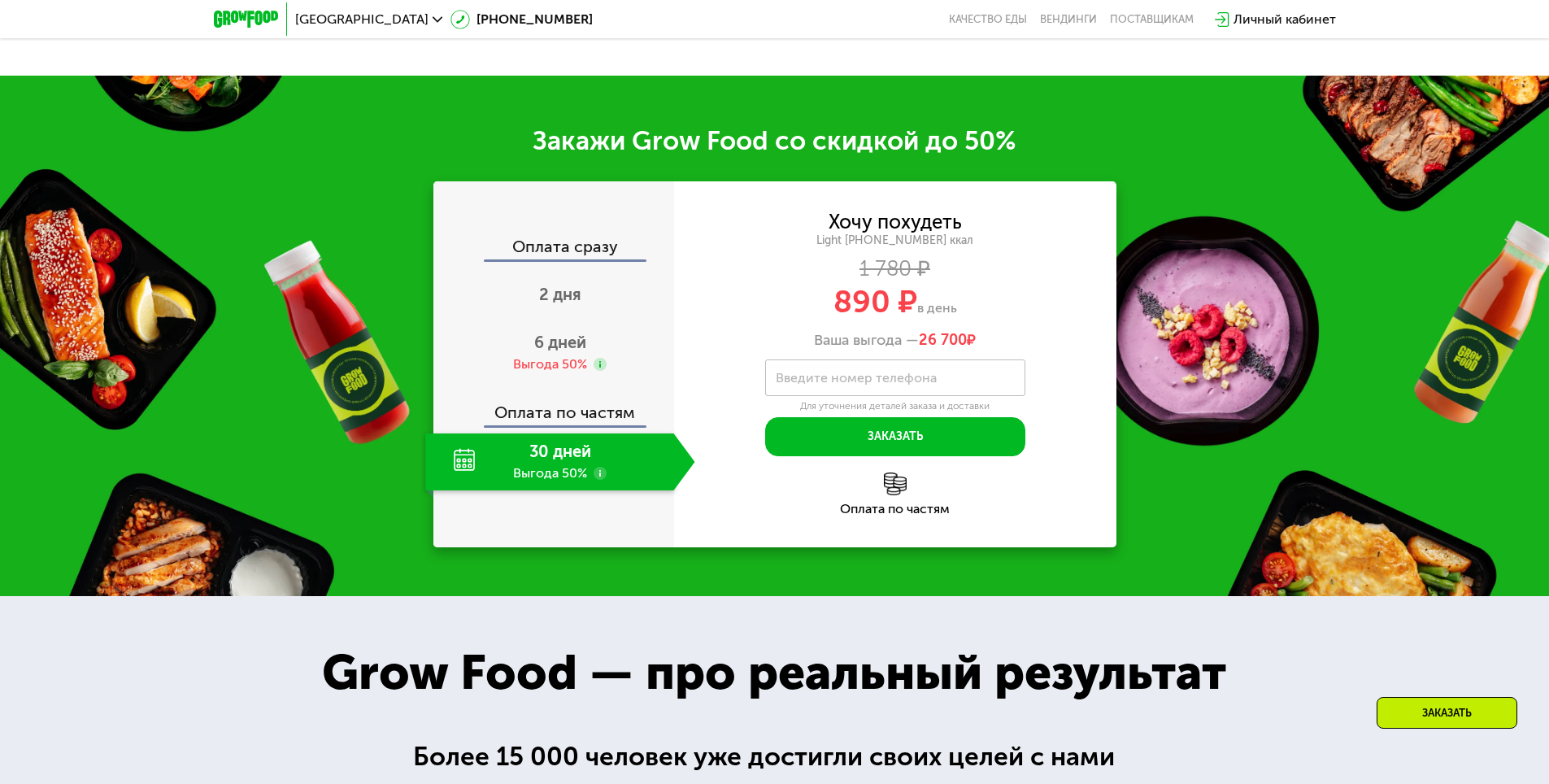
click at [892, 492] on img at bounding box center [895, 484] width 22 height 22
drag, startPoint x: 893, startPoint y: 492, endPoint x: 898, endPoint y: 482, distance: 11.2
click at [894, 490] on img at bounding box center [895, 484] width 22 height 22
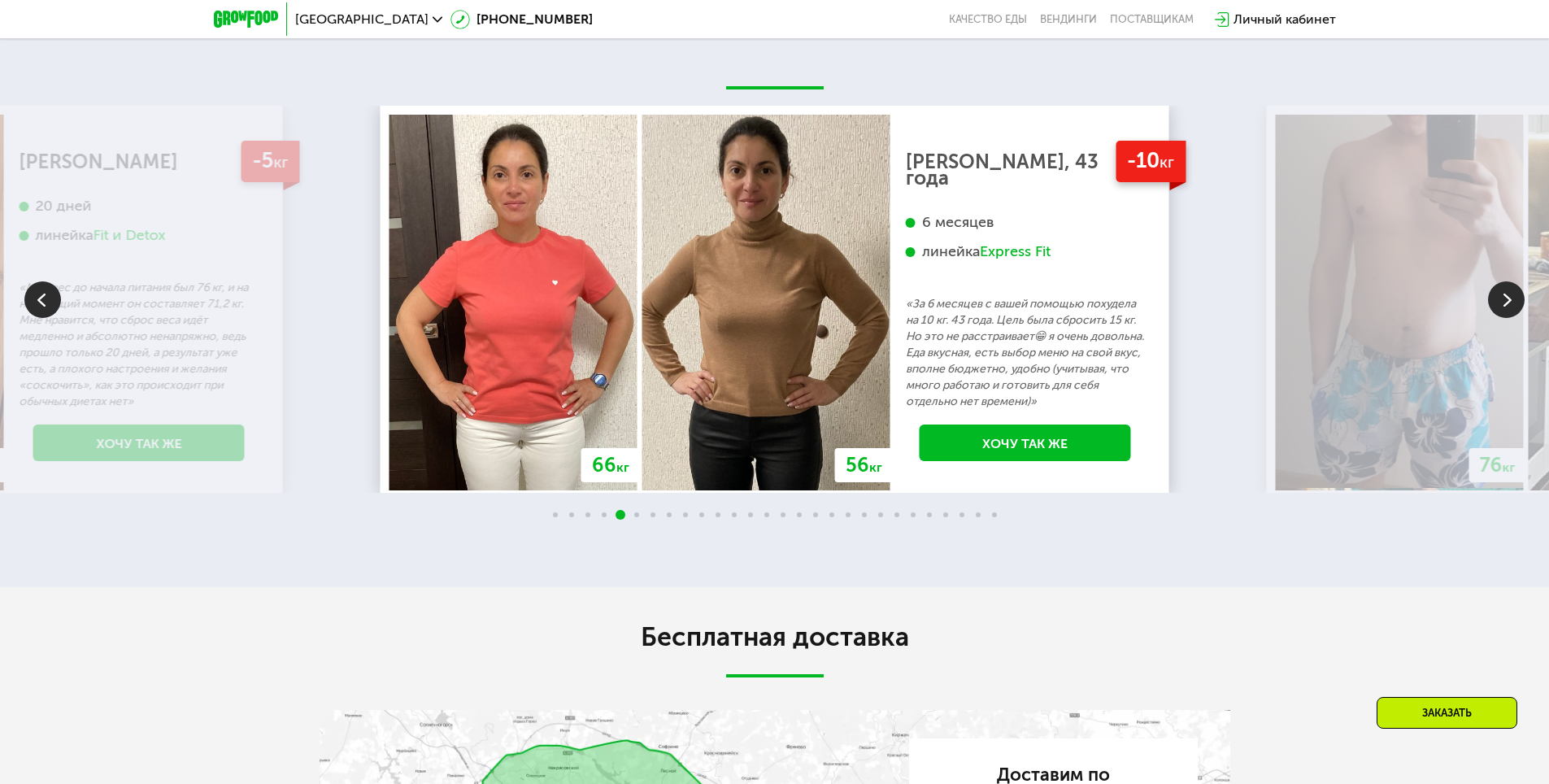
scroll to position [3568, 0]
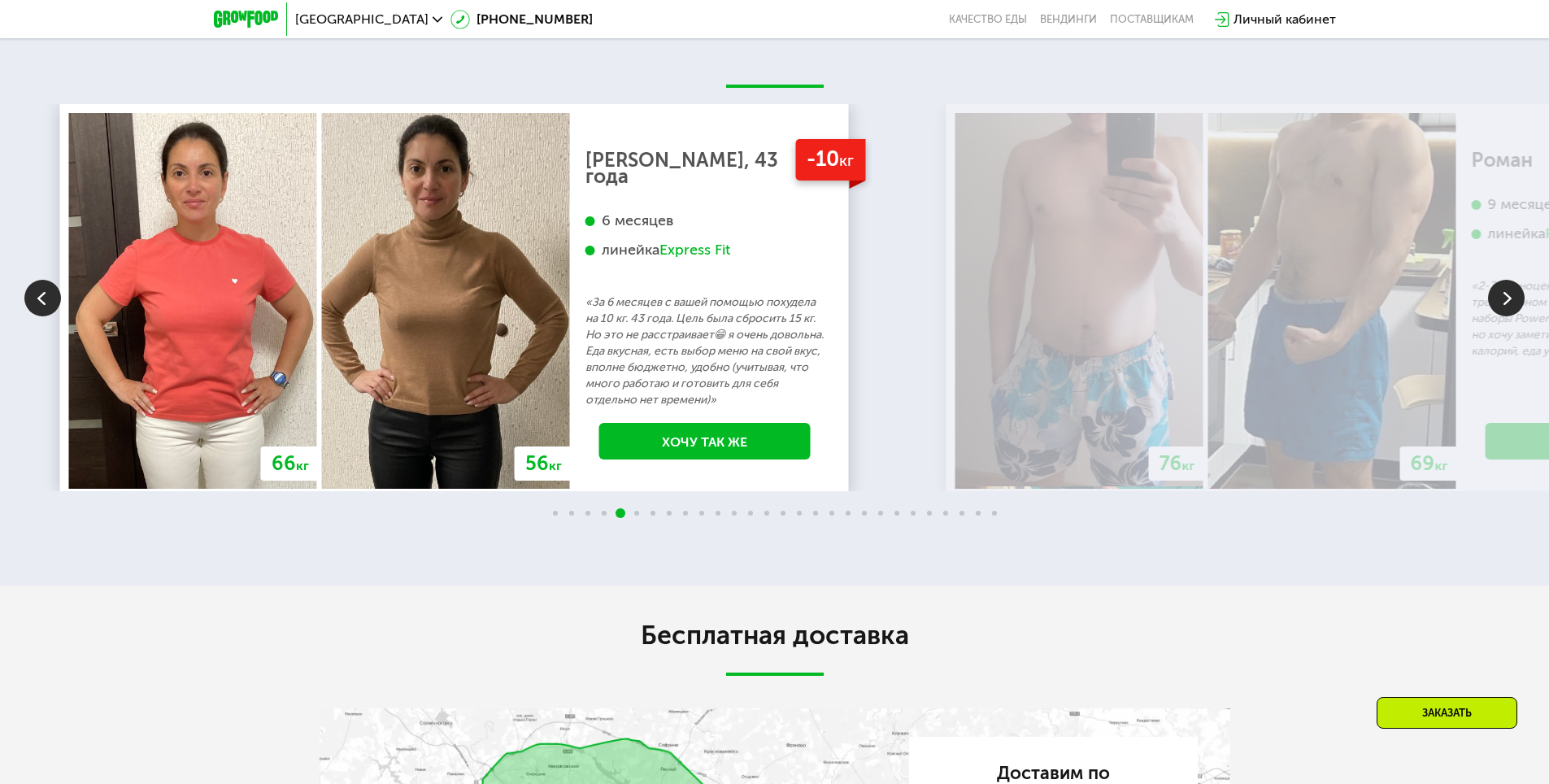
click at [593, 303] on p "«За 6 месяцев с вашей помощью похудела на 10 кг. 43 года. Цель была сбросить 15…" at bounding box center [705, 351] width 239 height 114
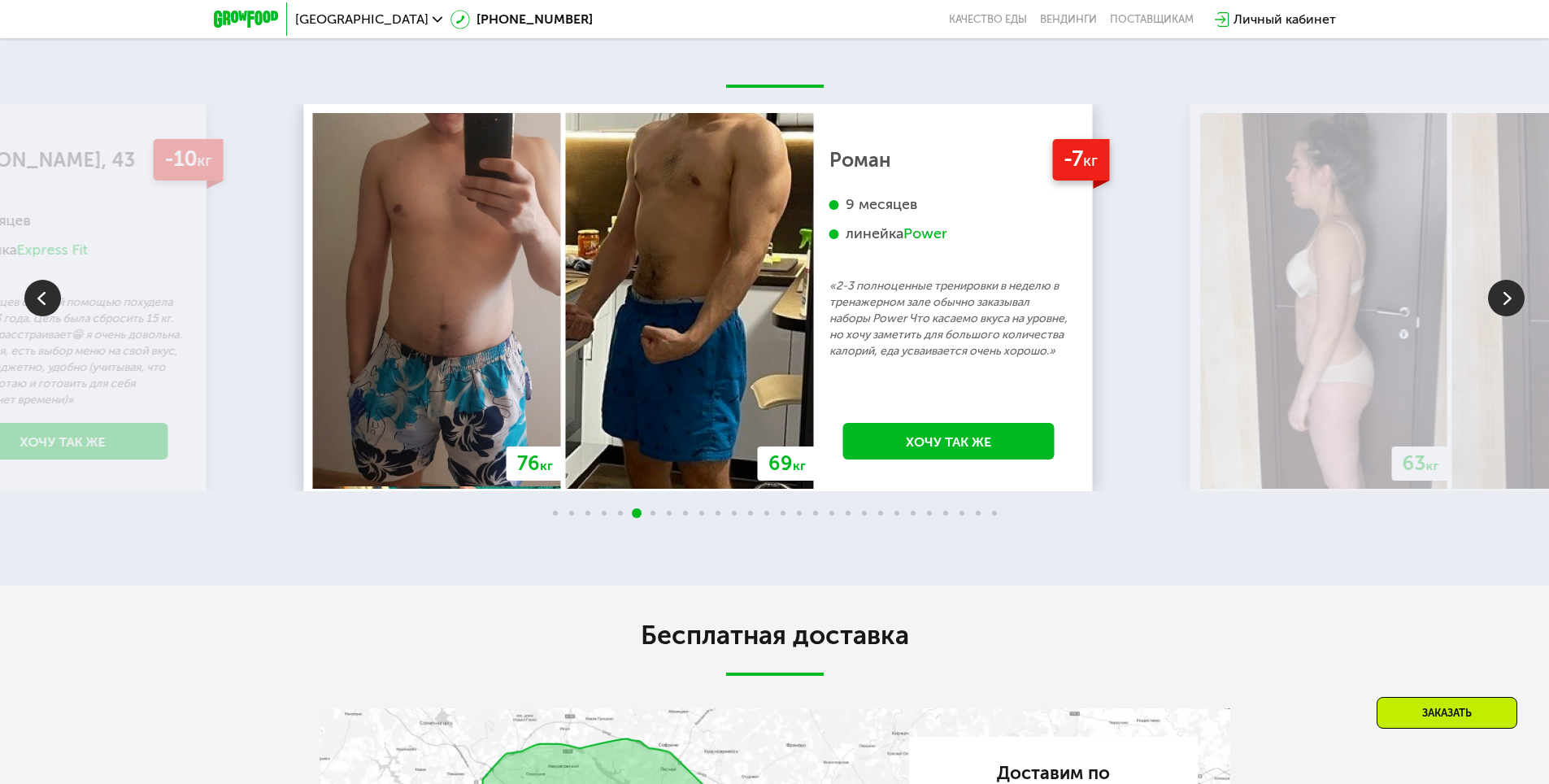
click at [904, 359] on p "«2-3 полноценные тренировки в неделю в тренажерном зале обычно заказывал наборы…" at bounding box center [948, 318] width 239 height 81
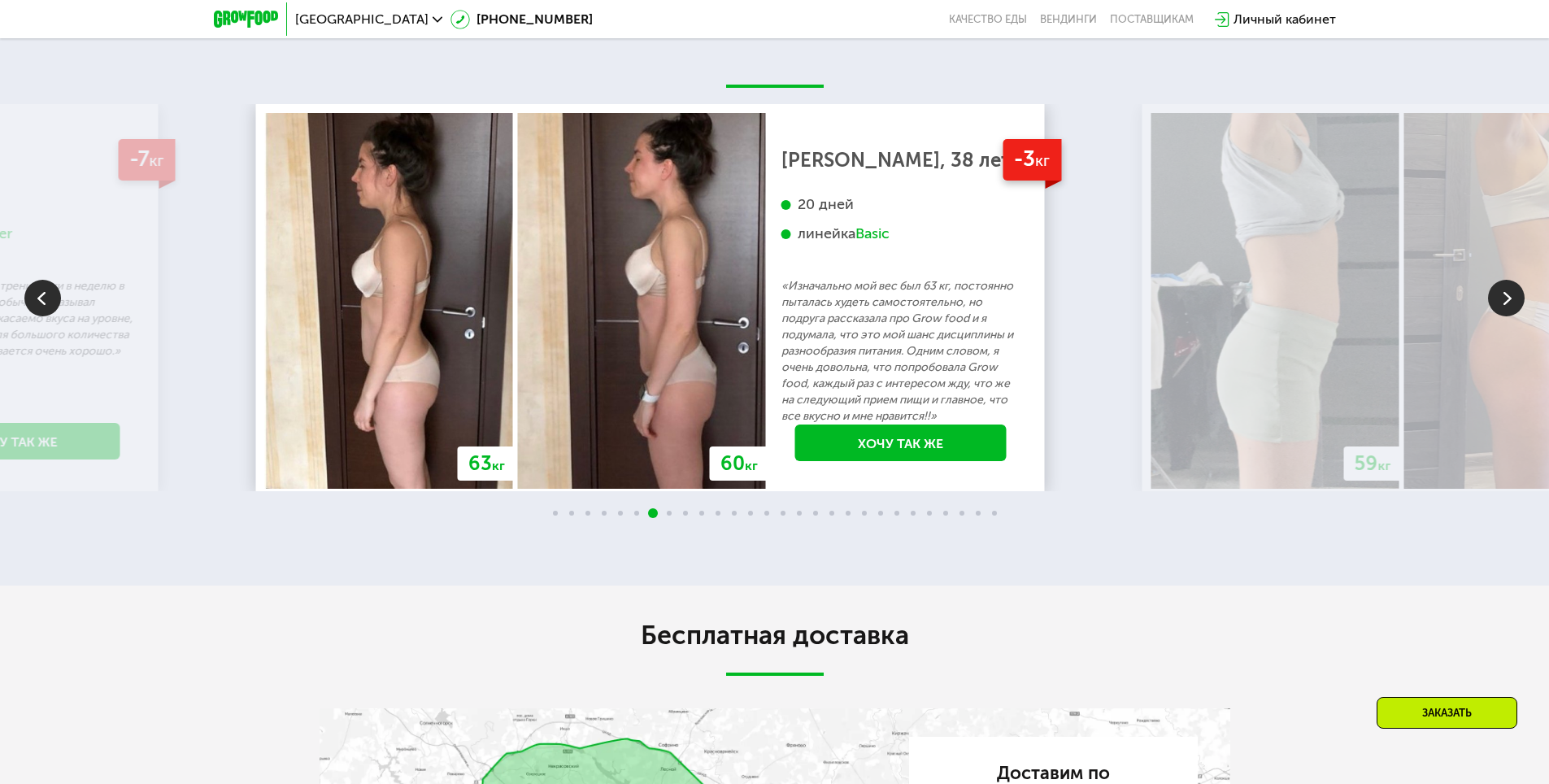
click at [978, 270] on div "-3 кг [PERSON_NAME], 38 лет 20 дней линейка Basic «Изначально мой вес был 63 кг…" at bounding box center [901, 301] width 270 height 378
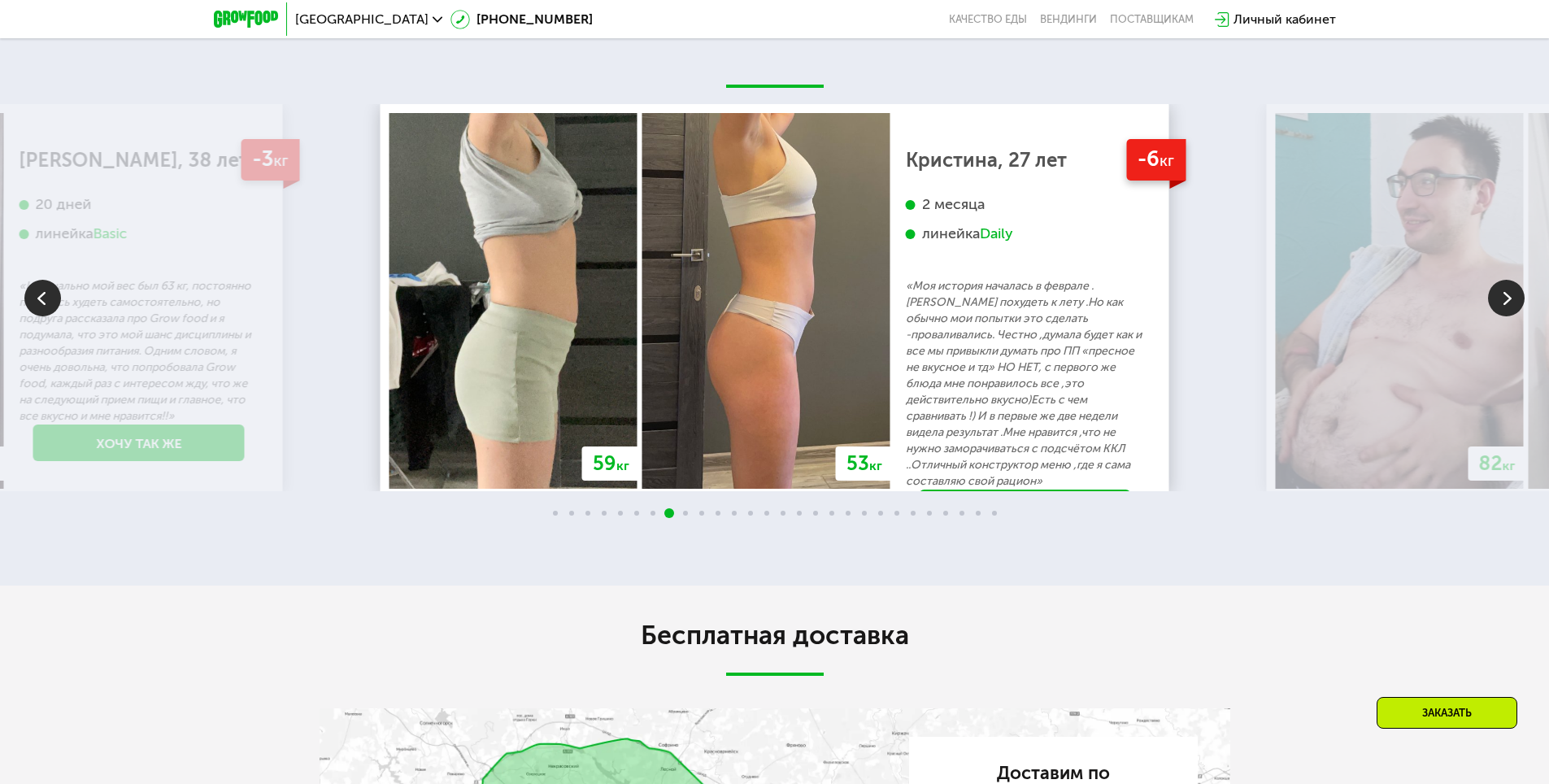
click at [906, 391] on p "«Моя история началась в феврале .[PERSON_NAME] похудеть к лету .Но как обычно м…" at bounding box center [1025, 383] width 239 height 212
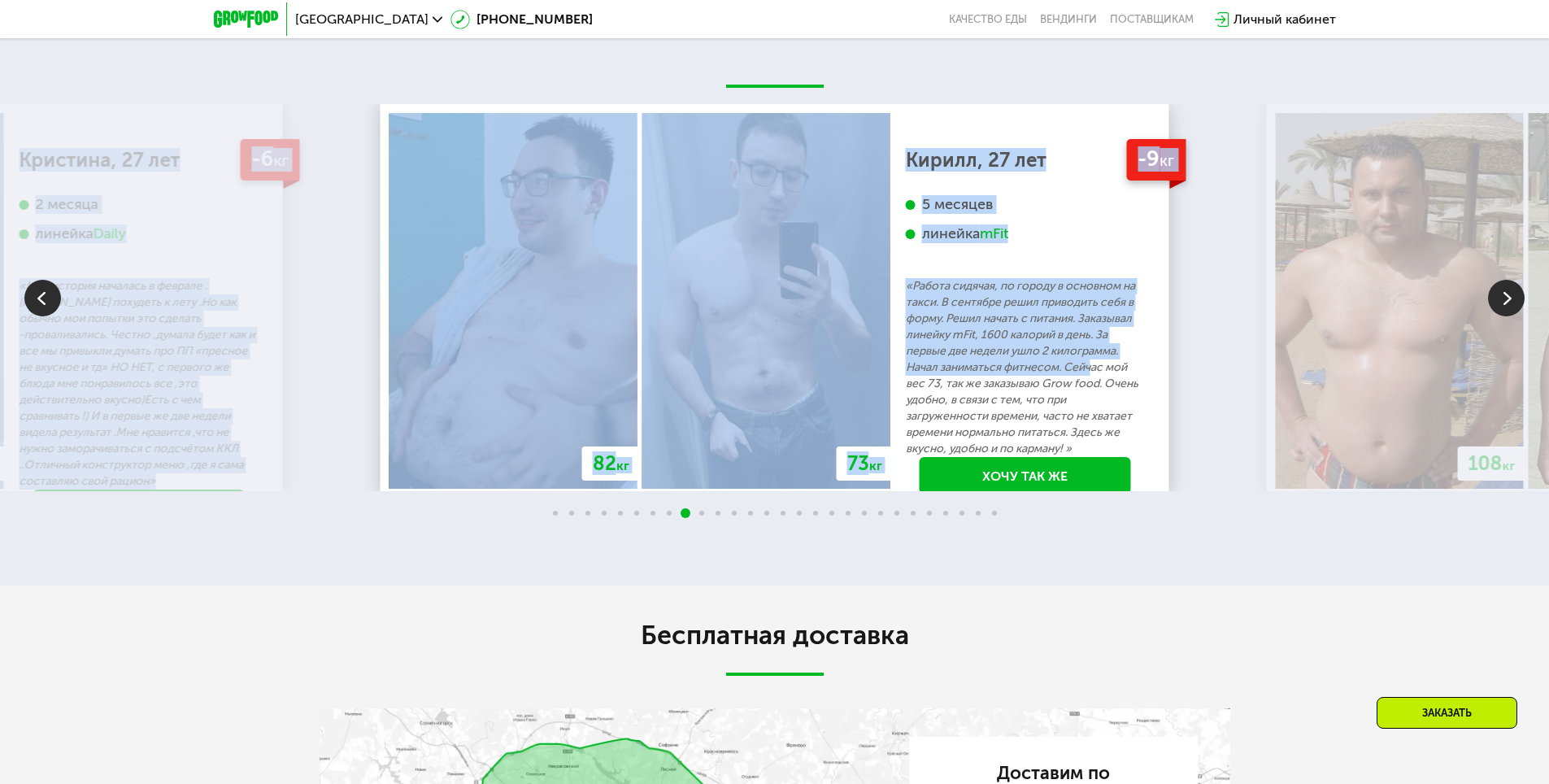
drag, startPoint x: 1185, startPoint y: 360, endPoint x: 1016, endPoint y: 370, distance: 169.3
click at [1024, 369] on div "70 кг 64 кг -6 кг [PERSON_NAME], 31 год 3 месяца линейка Fit, Super Fit «Питала…" at bounding box center [774, 297] width 1549 height 387
click at [1212, 414] on div "70 кг 64 кг -6 кг [PERSON_NAME], 31 год 3 месяца линейка Fit, Super Fit «Питала…" at bounding box center [774, 297] width 1549 height 387
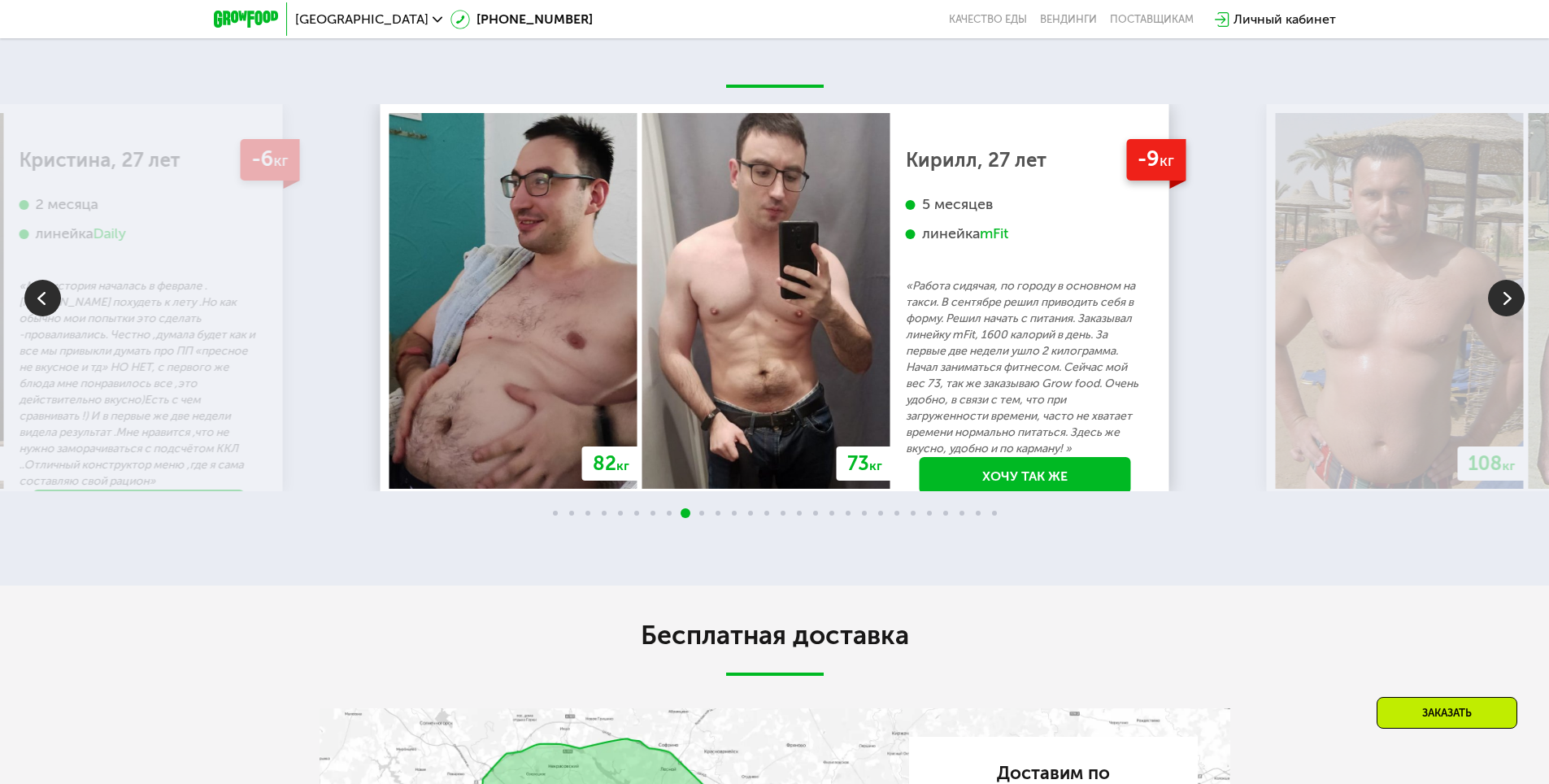
scroll to position [3650, 0]
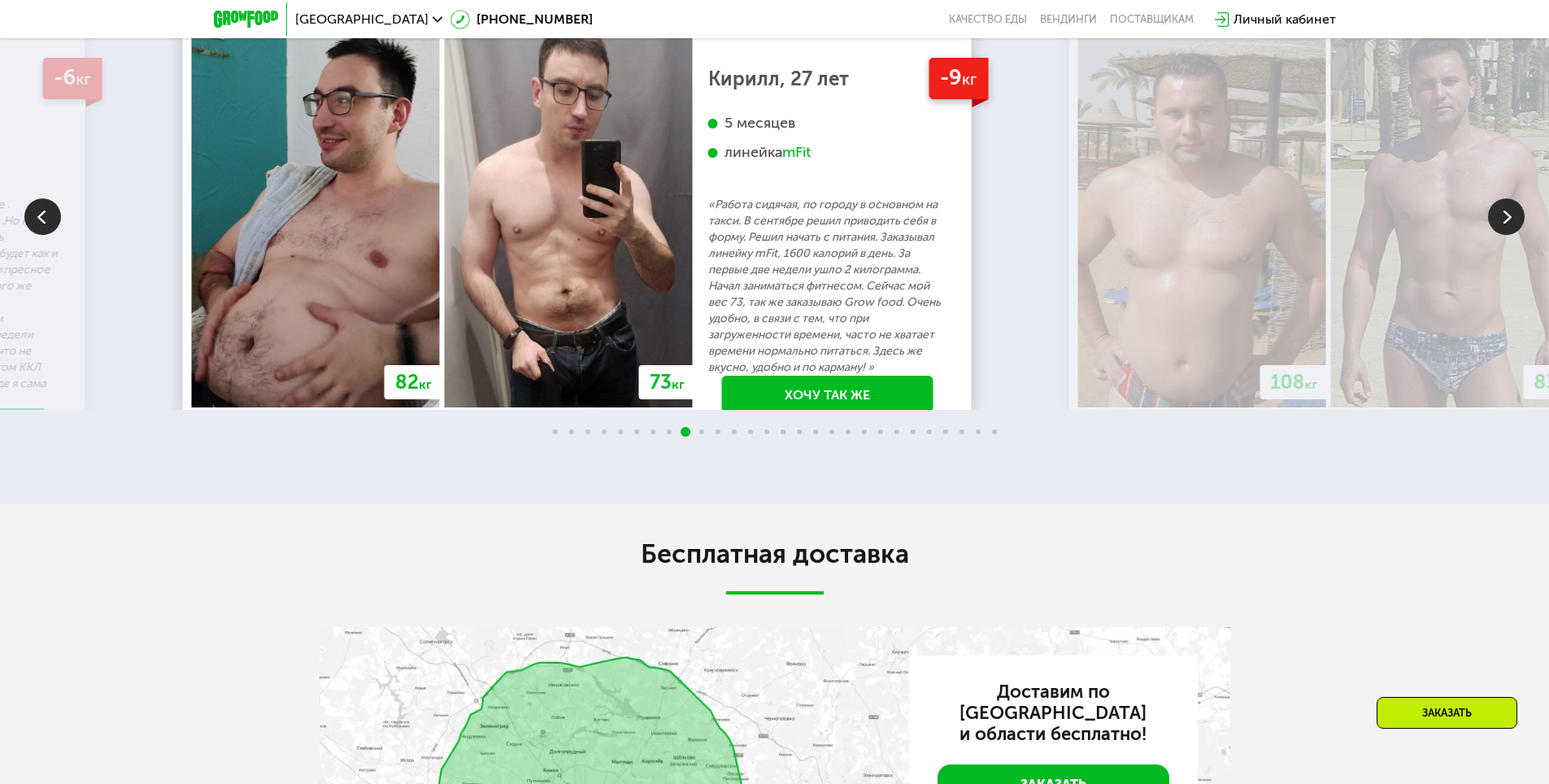
click at [1078, 353] on img at bounding box center [1202, 219] width 248 height 376
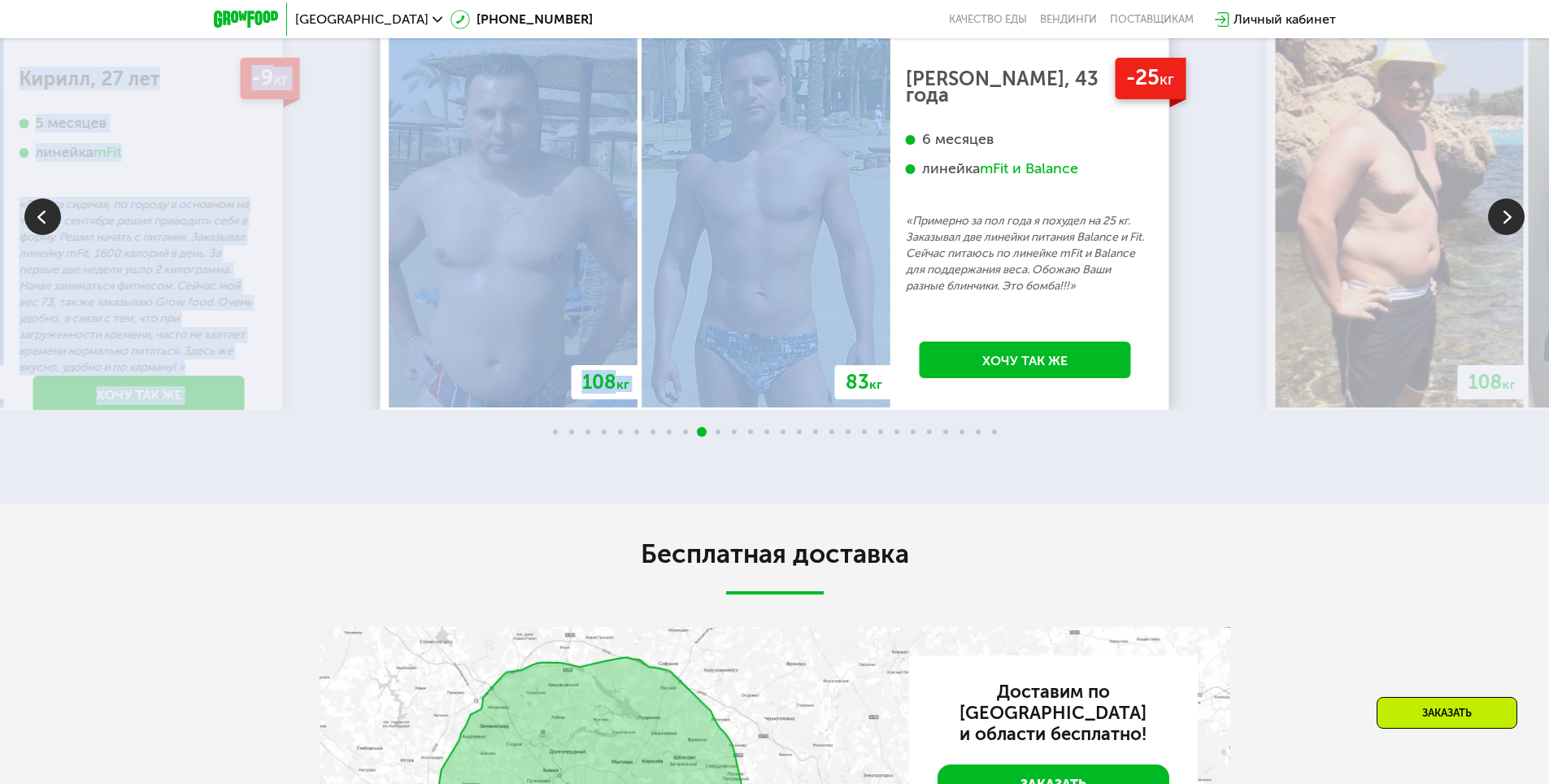
drag, startPoint x: 1222, startPoint y: 294, endPoint x: 870, endPoint y: 292, distance: 352.0
click at [870, 292] on div "70 кг 64 кг -6 кг [PERSON_NAME], 31 год 3 месяца линейка Fit, Super Fit «Питала…" at bounding box center [774, 215] width 1549 height 387
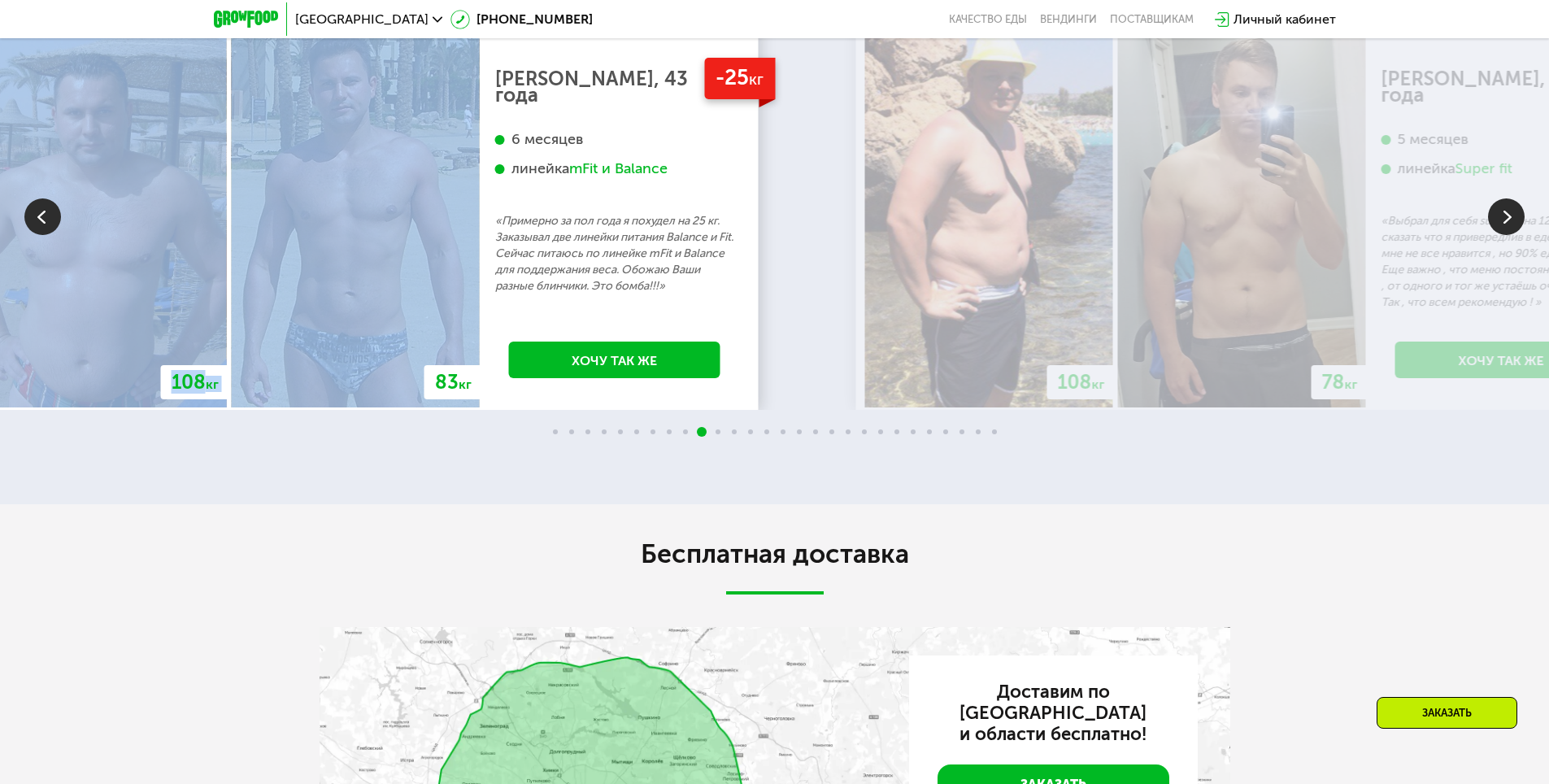
click at [865, 270] on img at bounding box center [989, 219] width 248 height 376
